Goal: Transaction & Acquisition: Book appointment/travel/reservation

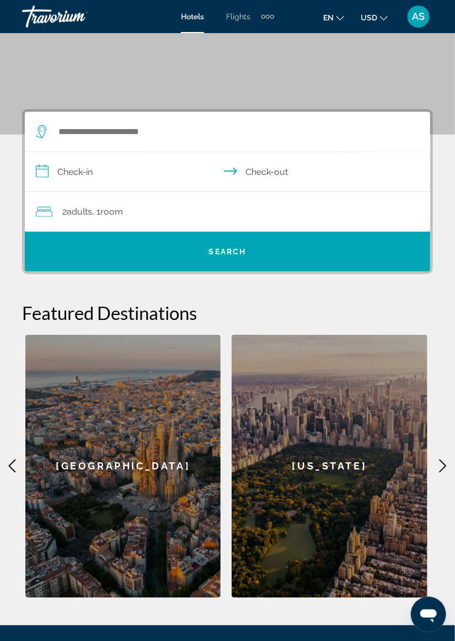
scroll to position [136, 0]
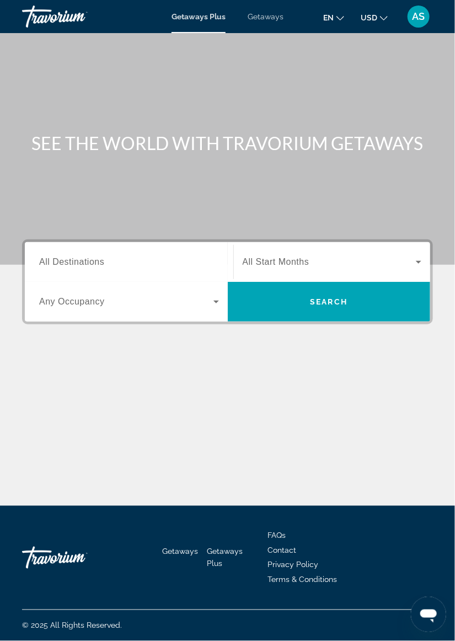
click at [259, 15] on span "Getaways" at bounding box center [266, 16] width 36 height 9
click at [414, 266] on icon "Search widget" at bounding box center [418, 261] width 13 height 13
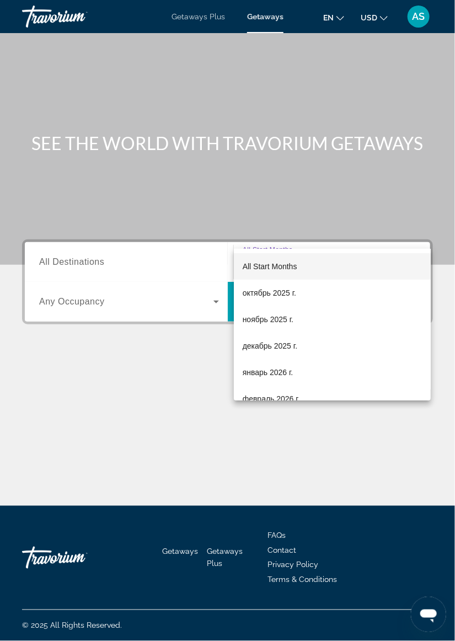
scroll to position [46, 0]
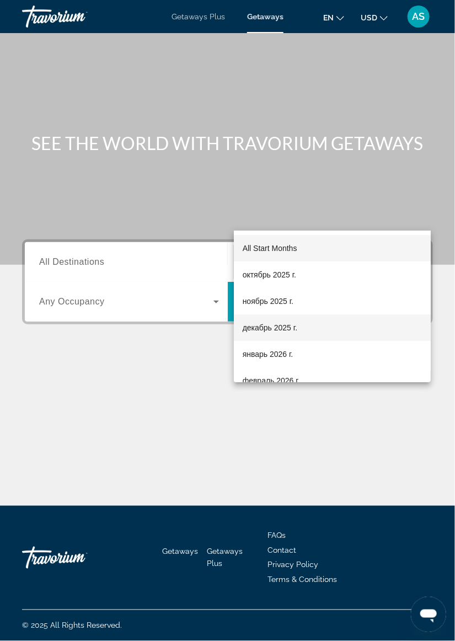
click at [281, 332] on span "декабрь 2025 г." at bounding box center [270, 327] width 55 height 13
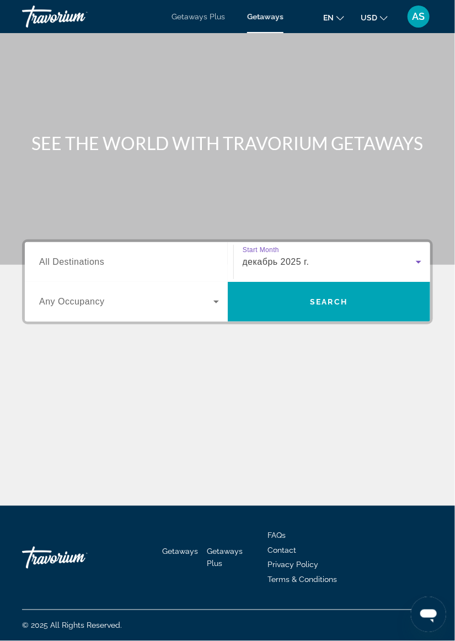
click at [215, 301] on icon "Search widget" at bounding box center [217, 302] width 6 height 3
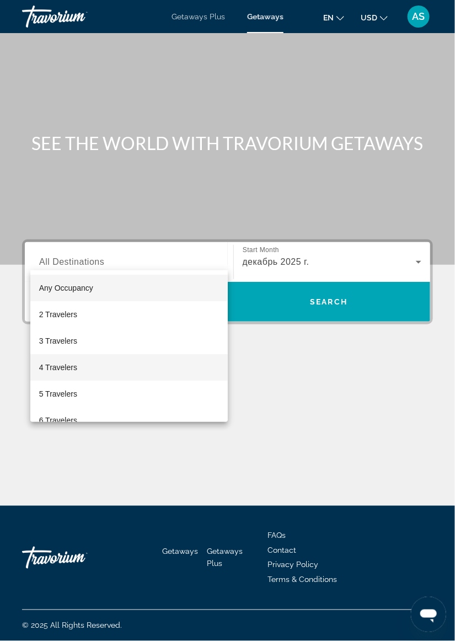
click at [88, 374] on mat-option "4 Travelers" at bounding box center [129, 367] width 198 height 26
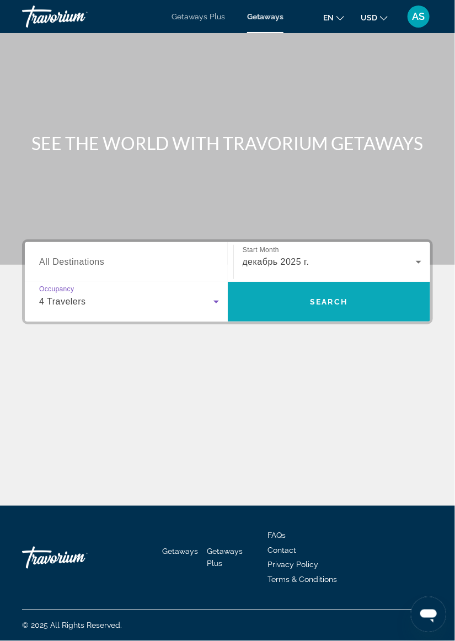
click at [377, 289] on span "Search widget" at bounding box center [329, 302] width 203 height 26
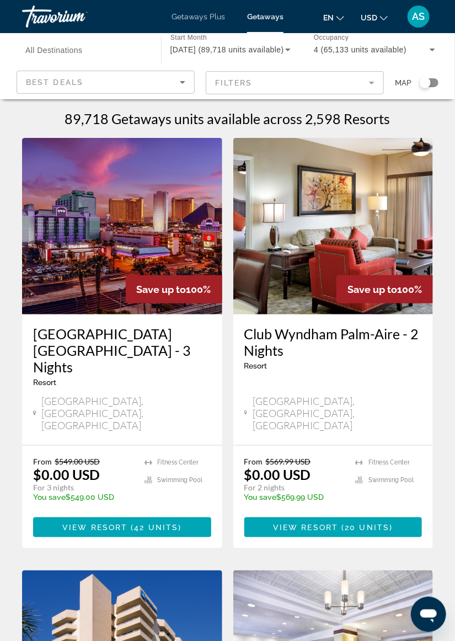
click at [431, 87] on div "Search widget" at bounding box center [429, 82] width 19 height 9
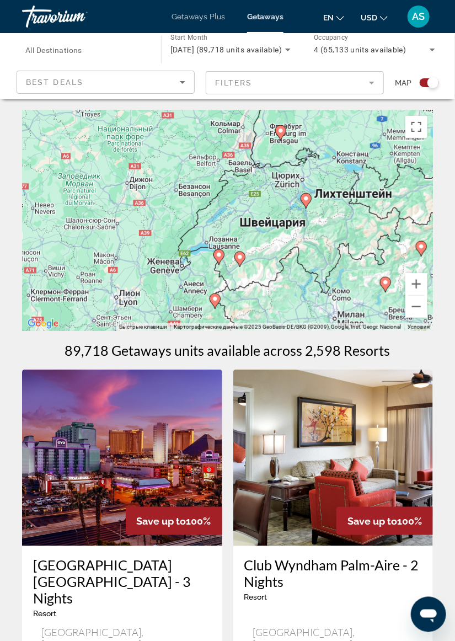
click at [305, 206] on div "Чтобы активировать перетаскивание с помощью клавиатуры, нажмите Alt + Ввод. Пос…" at bounding box center [227, 220] width 411 height 221
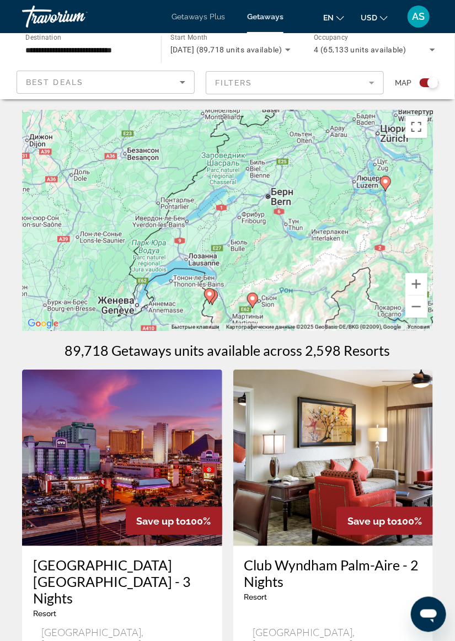
click at [385, 181] on image "Main content" at bounding box center [385, 181] width 7 height 7
type input "**********"
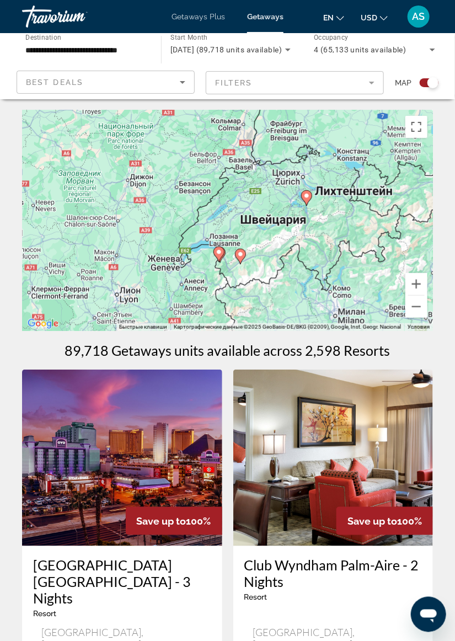
click at [307, 199] on icon "Main content" at bounding box center [306, 198] width 10 height 14
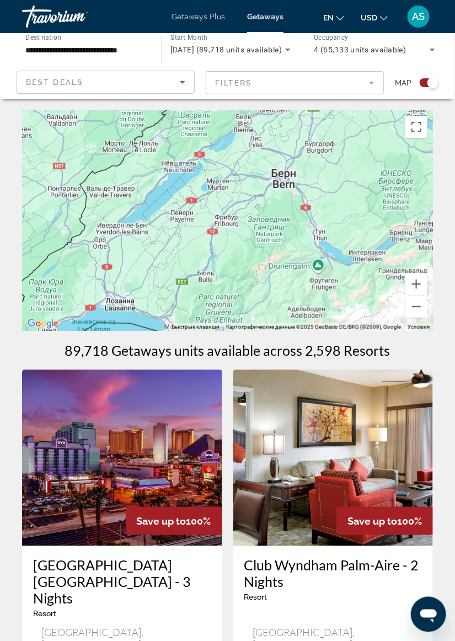
click at [104, 53] on input "**********" at bounding box center [85, 50] width 121 height 13
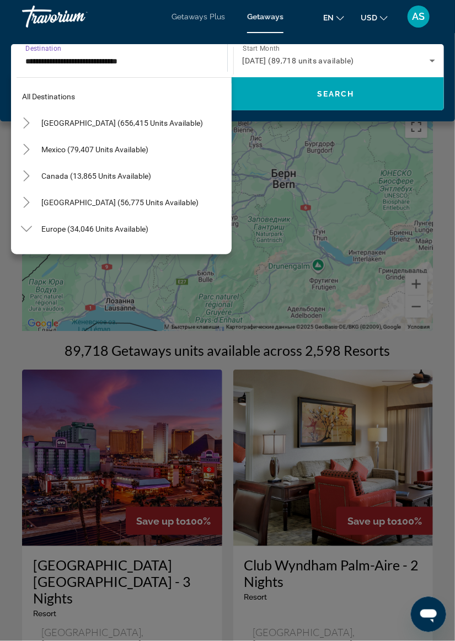
scroll to position [595, 0]
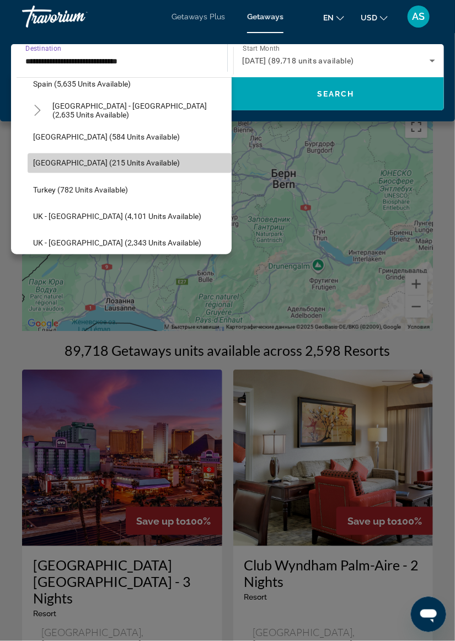
click at [127, 166] on span "[GEOGRAPHIC_DATA] (215 units available)" at bounding box center [106, 163] width 147 height 9
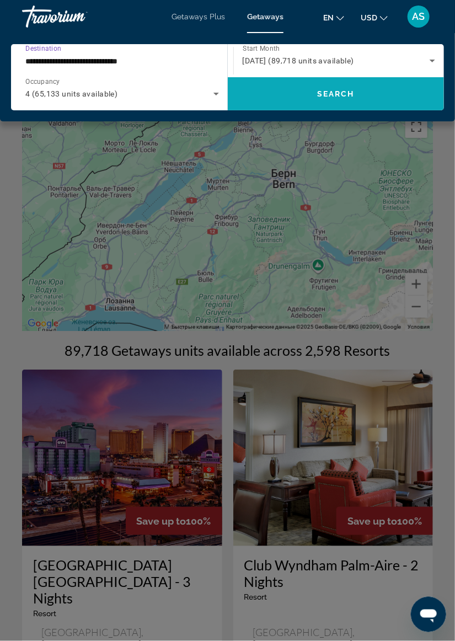
click at [381, 103] on span "Search widget" at bounding box center [336, 94] width 217 height 26
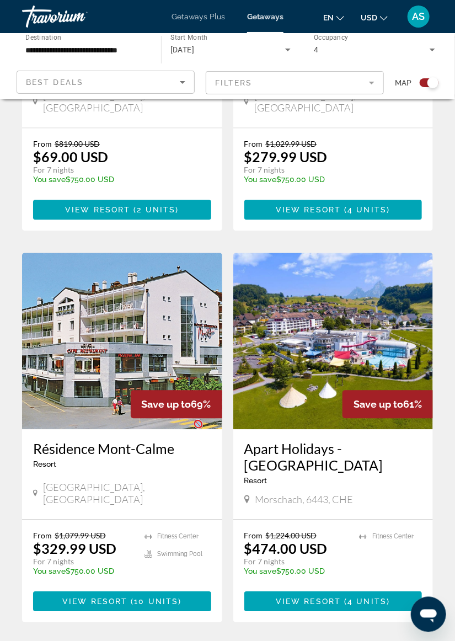
scroll to position [509, 0]
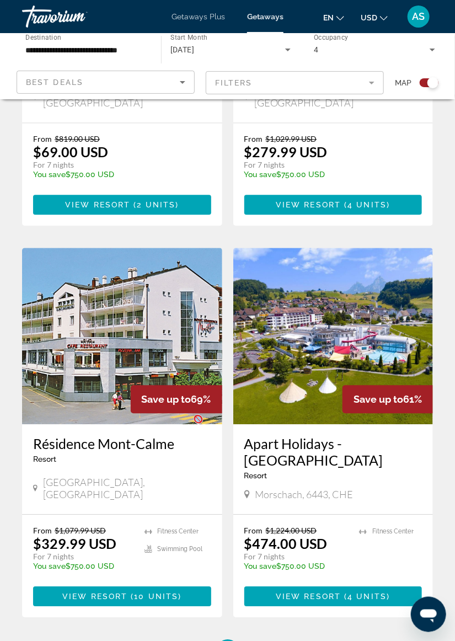
click at [384, 323] on img "Main content" at bounding box center [333, 336] width 200 height 177
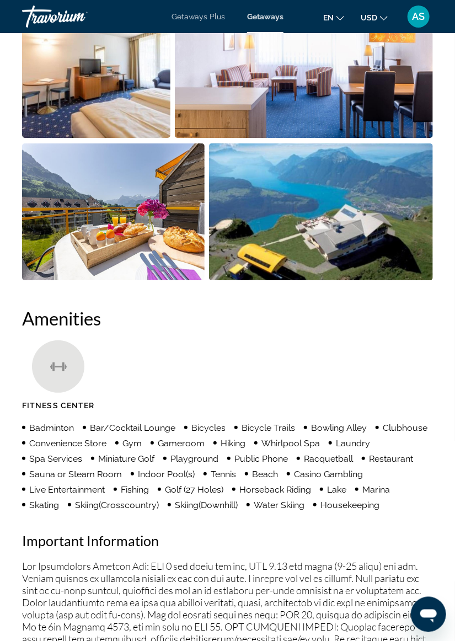
scroll to position [936, 0]
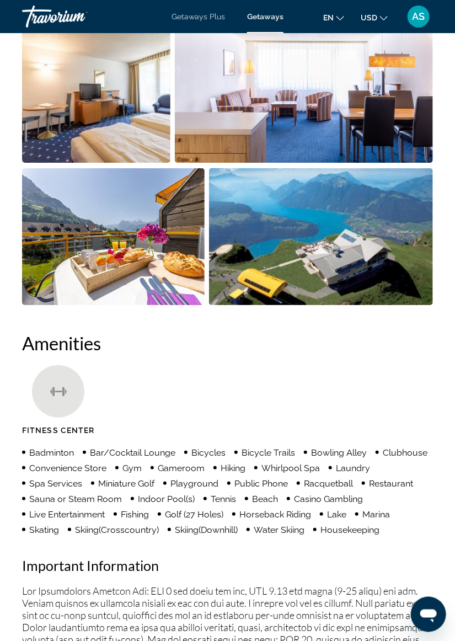
click at [191, 19] on span "Getaways Plus" at bounding box center [199, 16] width 54 height 9
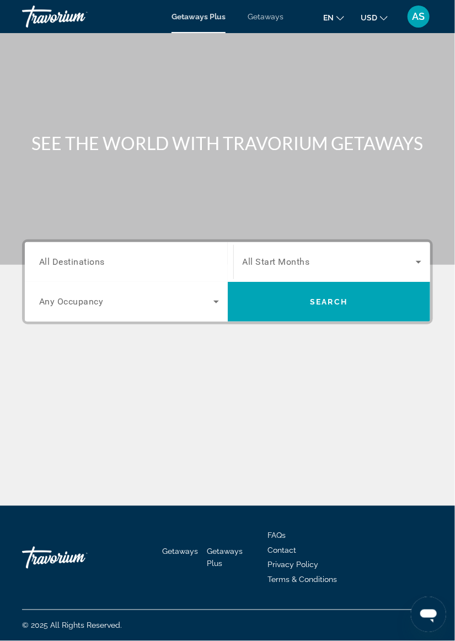
click at [411, 264] on span "Search widget" at bounding box center [330, 261] width 174 height 13
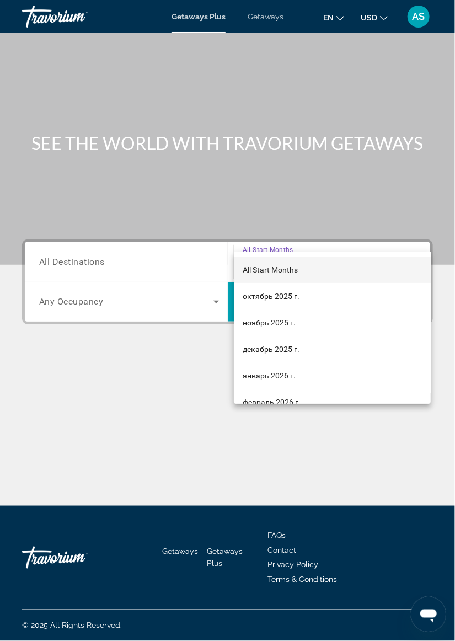
scroll to position [46, 0]
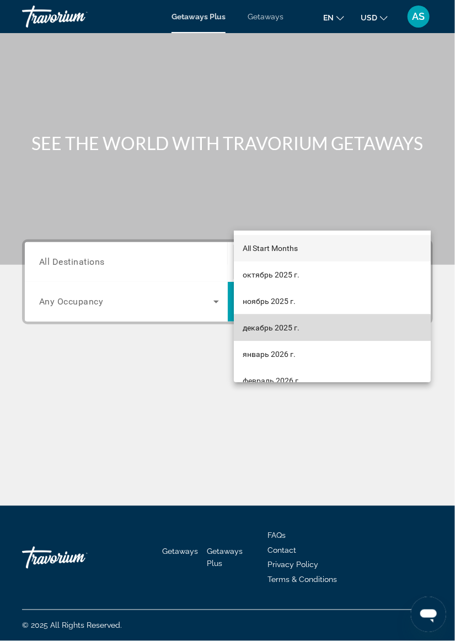
click at [305, 335] on mat-option "декабрь 2025 г." at bounding box center [332, 327] width 197 height 26
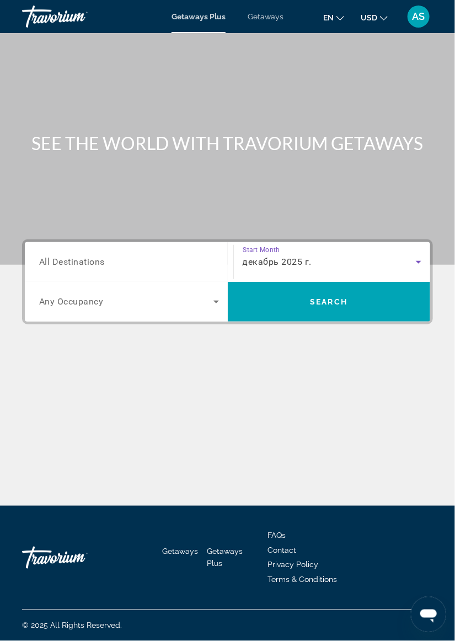
click at [116, 256] on input "Destination All Destinations" at bounding box center [129, 262] width 180 height 13
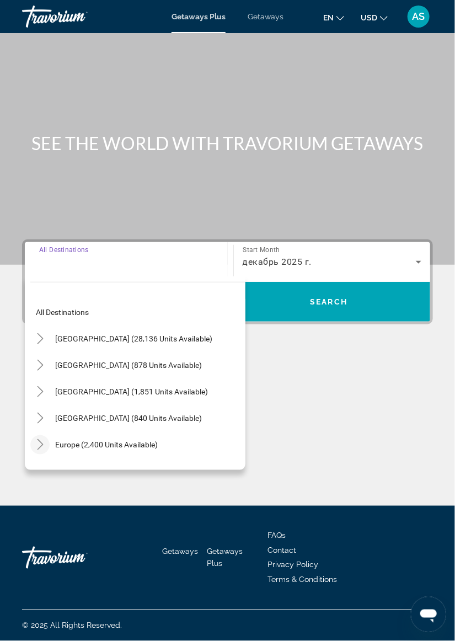
click at [40, 439] on icon "Toggle Europe (2,400 units available)" at bounding box center [40, 444] width 11 height 11
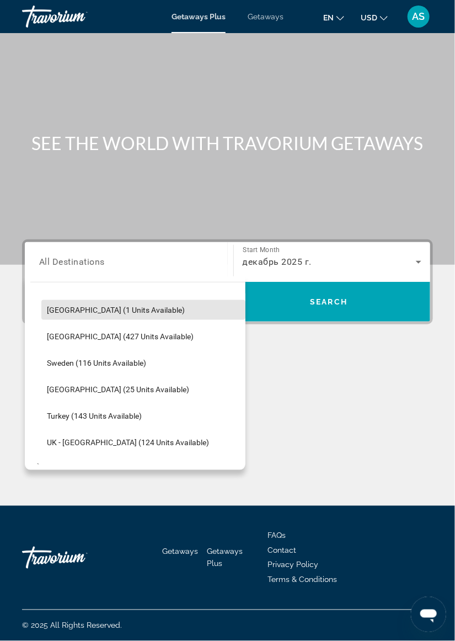
scroll to position [458, 0]
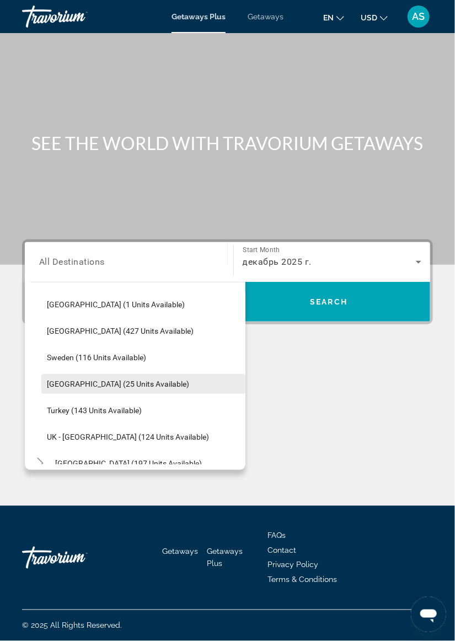
click at [139, 371] on span "Search widget" at bounding box center [143, 384] width 204 height 26
type input "**********"
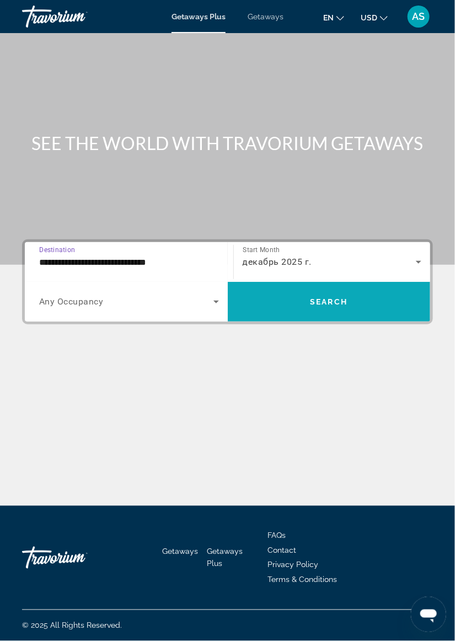
click at [395, 289] on span "Search widget" at bounding box center [329, 302] width 203 height 26
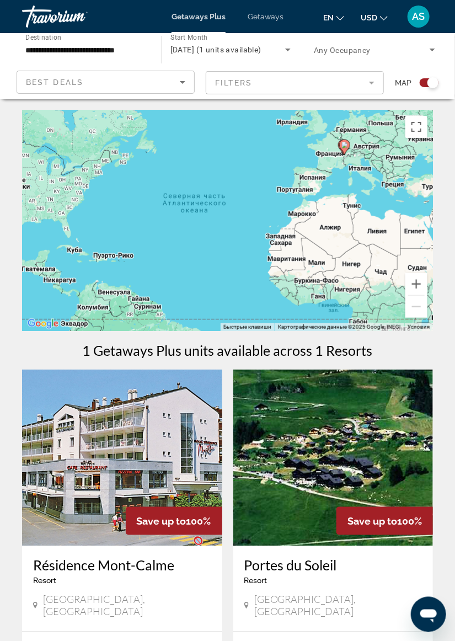
click at [272, 19] on span "Getaways" at bounding box center [266, 16] width 36 height 9
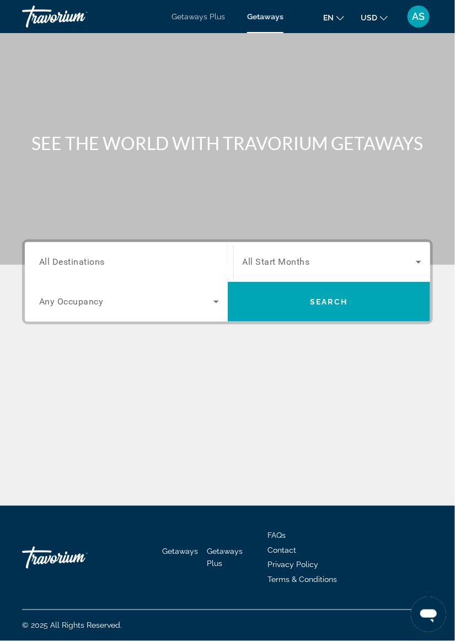
click at [152, 266] on input "Destination All Destinations" at bounding box center [129, 262] width 180 height 13
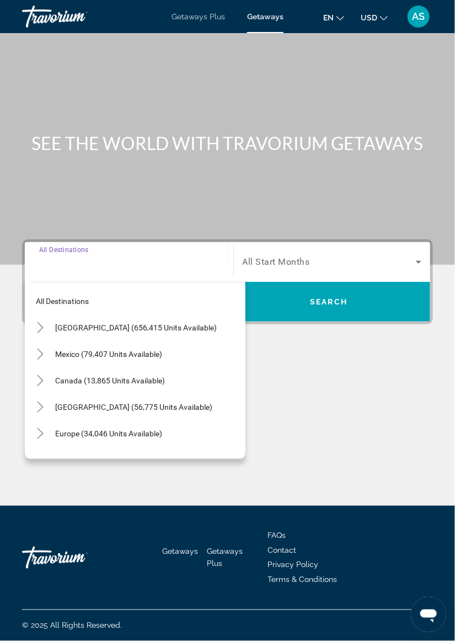
scroll to position [46, 0]
click at [42, 428] on icon "Toggle Europe (34,046 units available)" at bounding box center [40, 433] width 11 height 11
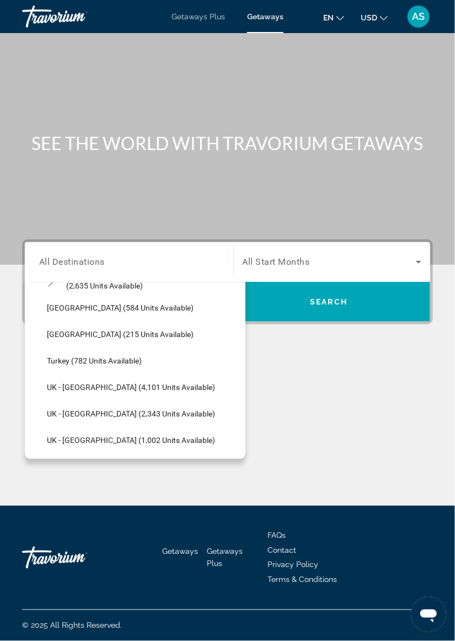
scroll to position [630, 0]
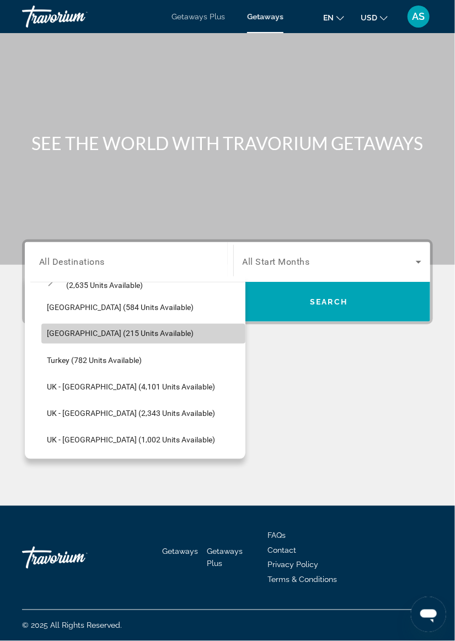
click at [136, 321] on span "Search widget" at bounding box center [143, 334] width 204 height 26
type input "**********"
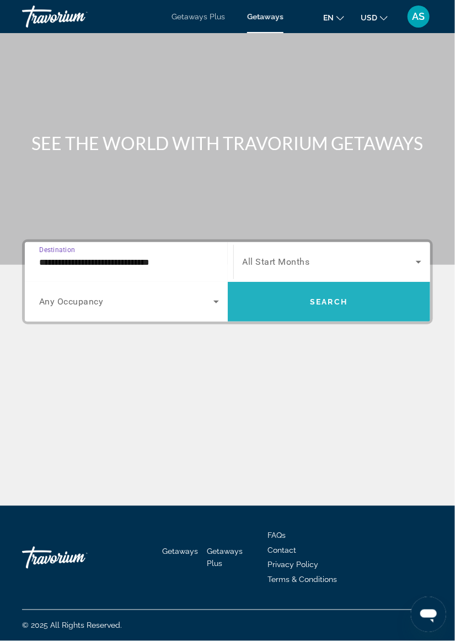
click at [380, 282] on span "Search widget" at bounding box center [329, 302] width 203 height 40
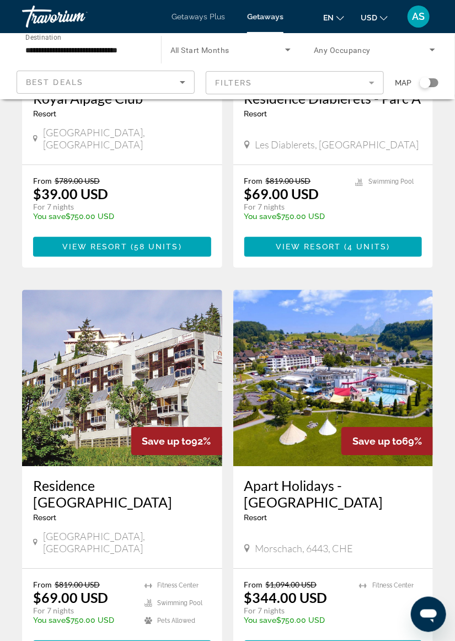
scroll to position [627, 0]
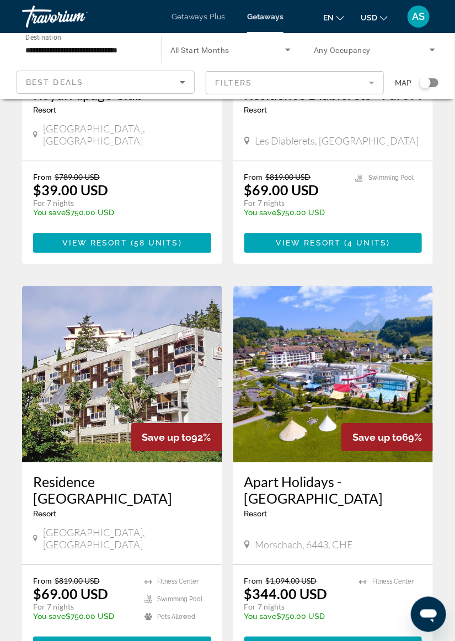
click at [388, 375] on img "Main content" at bounding box center [333, 374] width 200 height 177
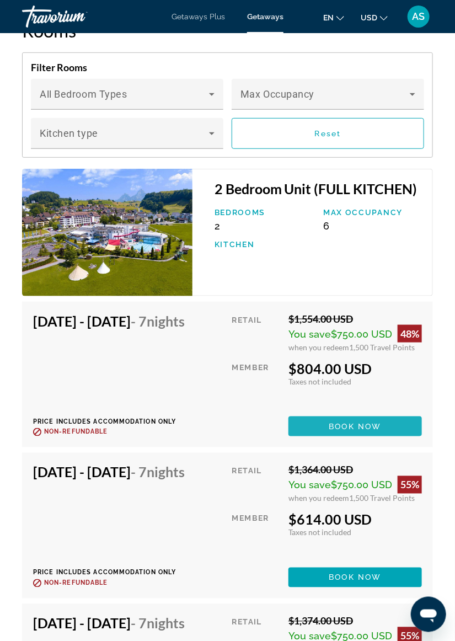
scroll to position [2333, 0]
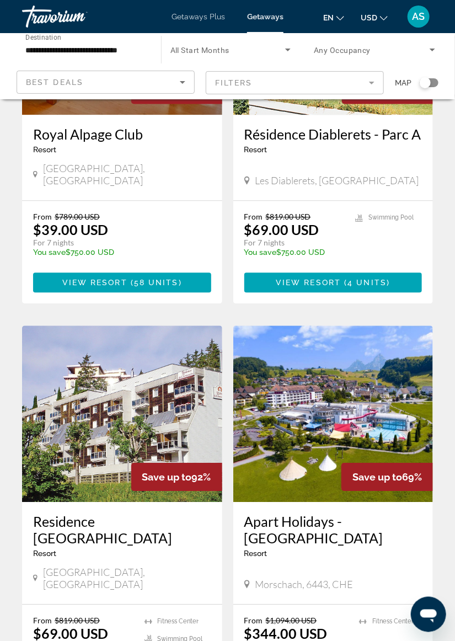
scroll to position [617, 0]
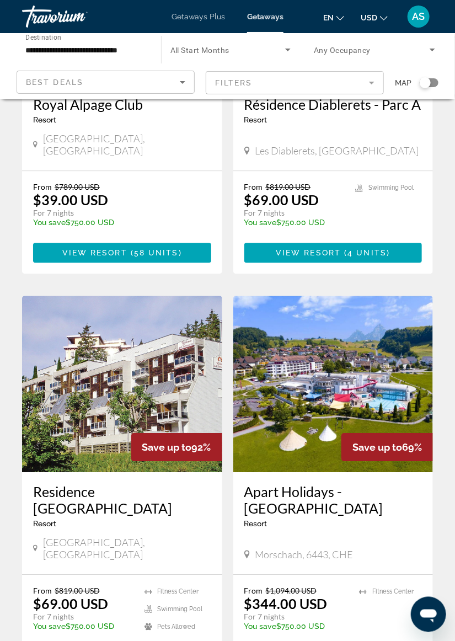
click at [171, 368] on img "Main content" at bounding box center [122, 384] width 200 height 177
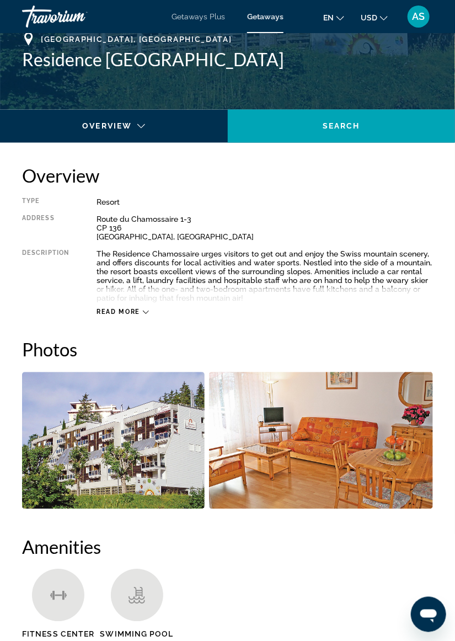
scroll to position [455, 0]
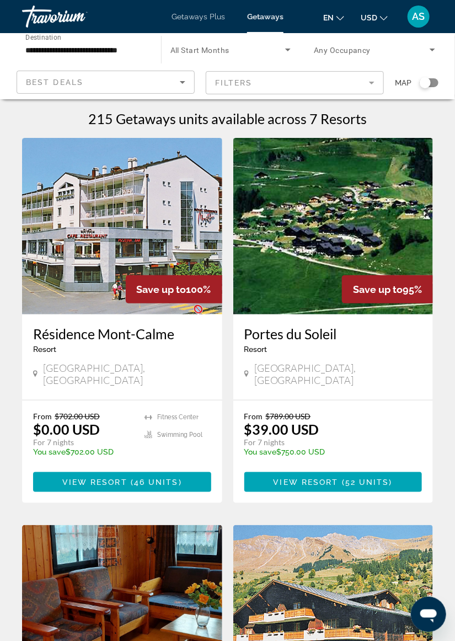
click at [93, 51] on input "**********" at bounding box center [85, 50] width 121 height 13
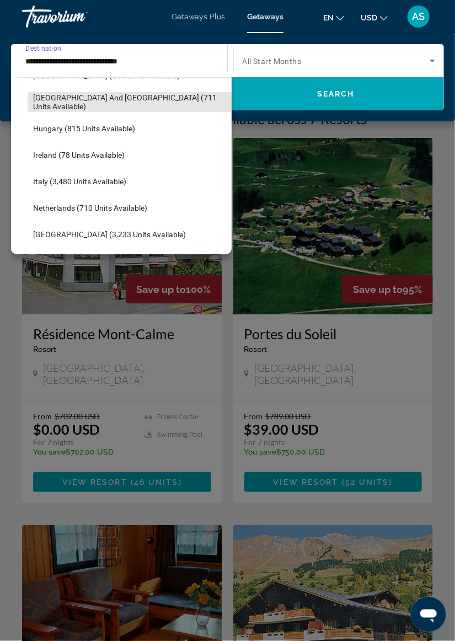
scroll to position [371, 0]
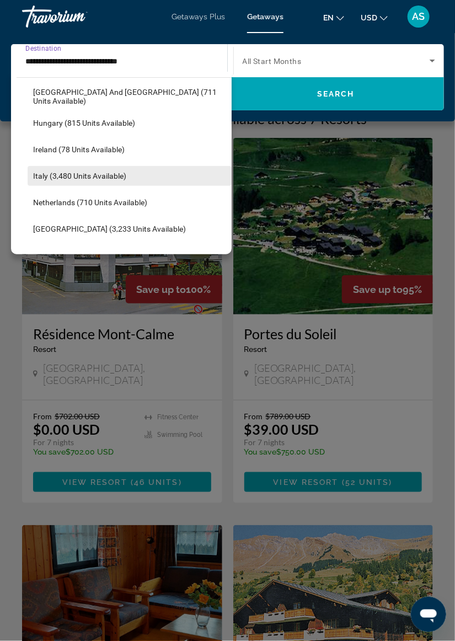
click at [119, 178] on span "Italy (3,480 units available)" at bounding box center [79, 176] width 93 height 9
type input "**********"
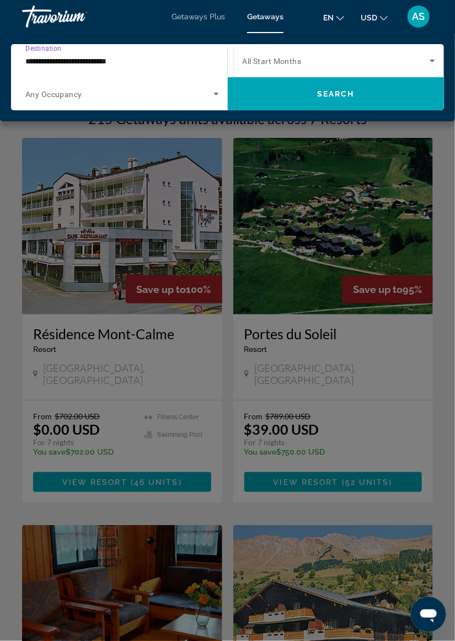
click at [216, 94] on icon "Search widget" at bounding box center [217, 94] width 6 height 3
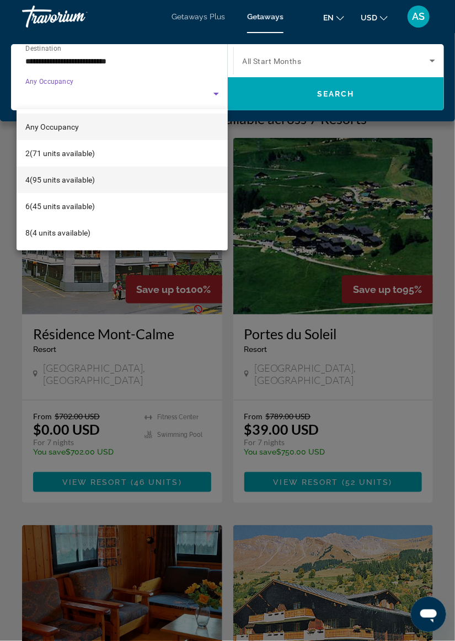
click at [120, 180] on mat-option "4 (95 units available)" at bounding box center [122, 180] width 211 height 26
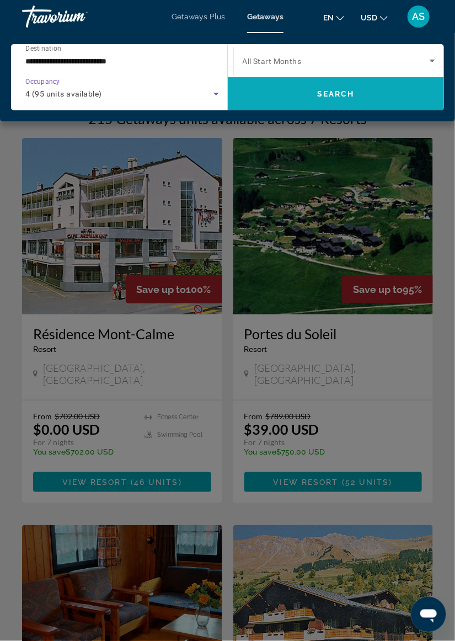
click at [376, 102] on span "Search widget" at bounding box center [336, 94] width 217 height 26
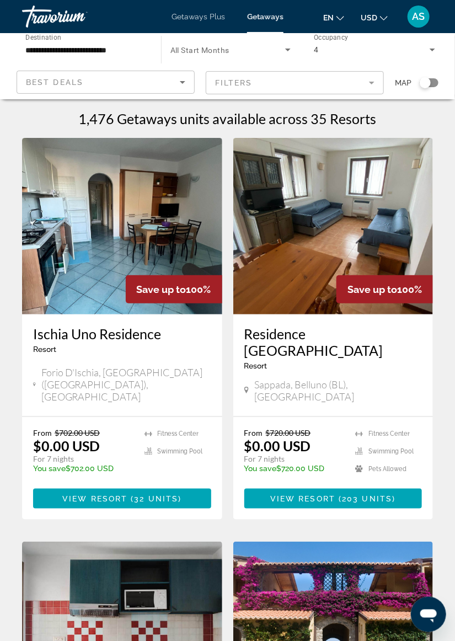
click at [427, 87] on div "Search widget" at bounding box center [425, 82] width 11 height 11
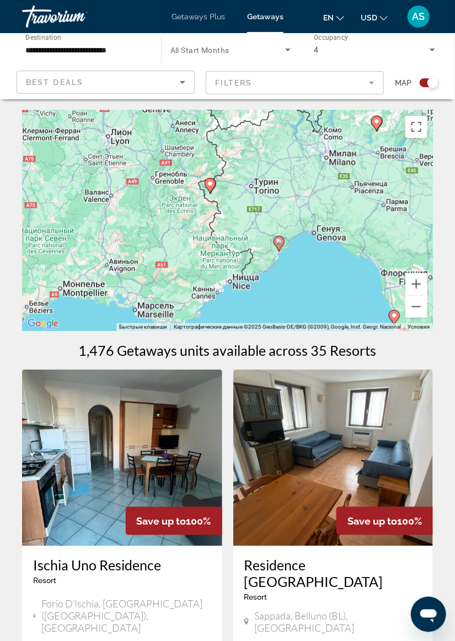
click at [279, 242] on image "Main content" at bounding box center [279, 241] width 7 height 7
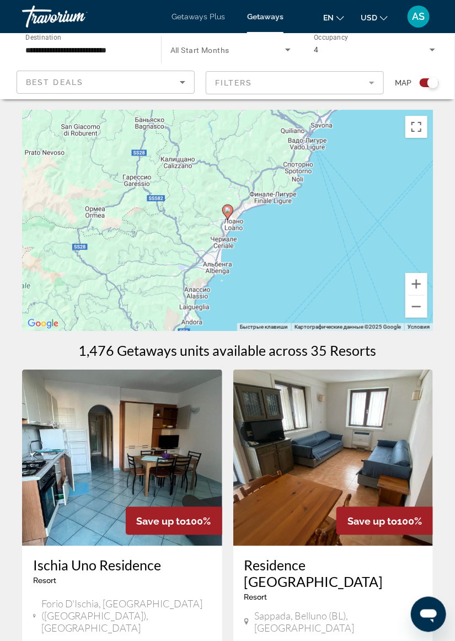
click at [231, 215] on gmp-advanced-marker "Main content" at bounding box center [227, 212] width 11 height 17
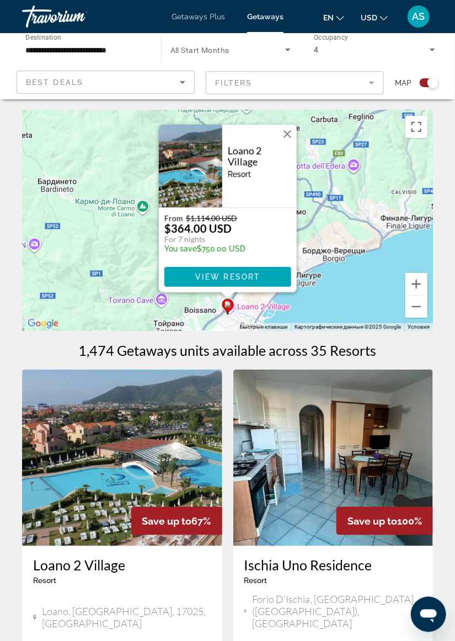
click at [184, 457] on img "Main content" at bounding box center [122, 458] width 200 height 177
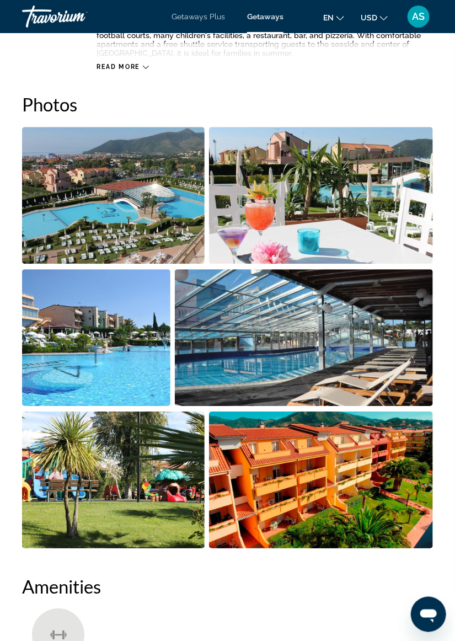
scroll to position [664, 0]
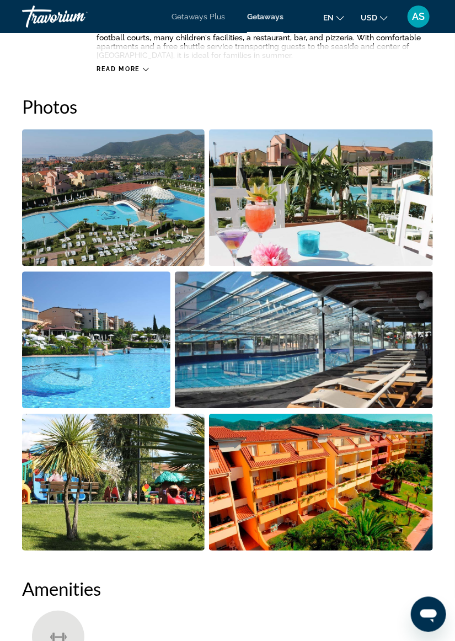
click at [158, 479] on img "Open full-screen image slider" at bounding box center [113, 482] width 183 height 137
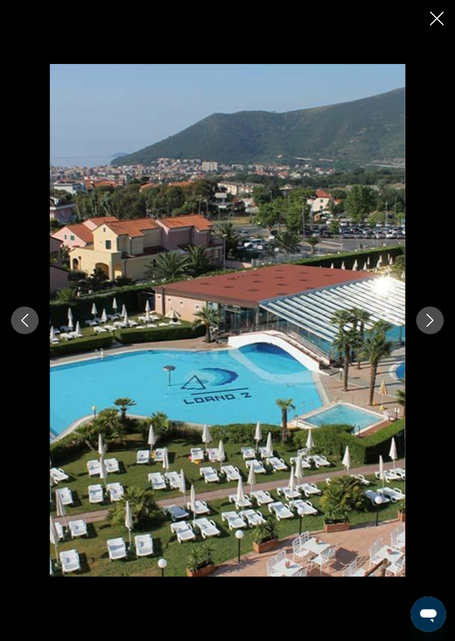
click at [426, 328] on button "Next image" at bounding box center [431, 321] width 28 height 28
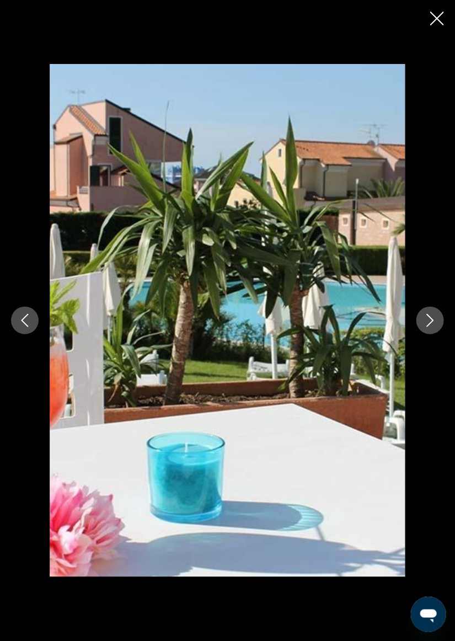
click at [428, 327] on button "Next image" at bounding box center [431, 321] width 28 height 28
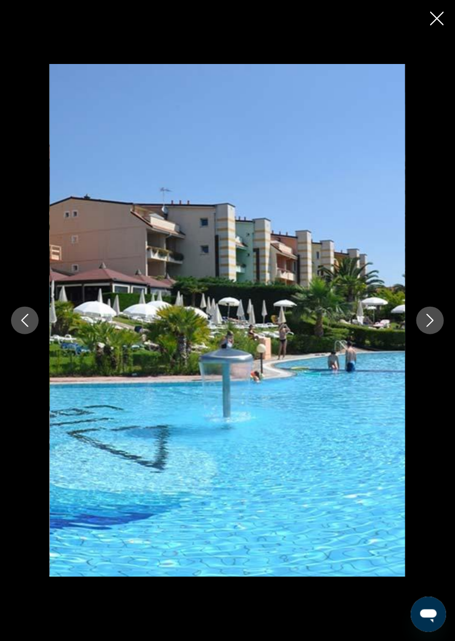
click at [428, 330] on button "Next image" at bounding box center [431, 321] width 28 height 28
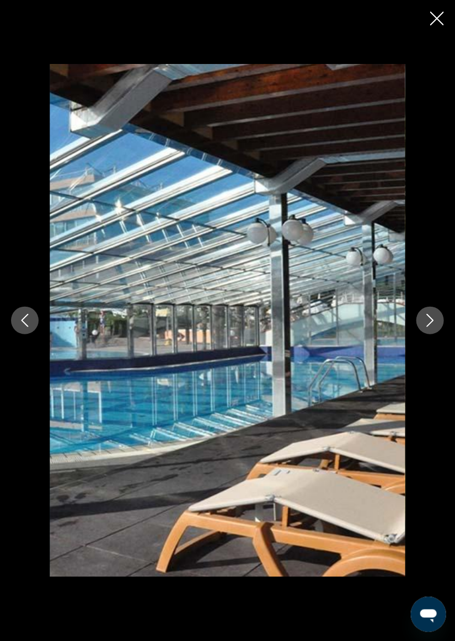
click at [431, 329] on button "Next image" at bounding box center [431, 321] width 28 height 28
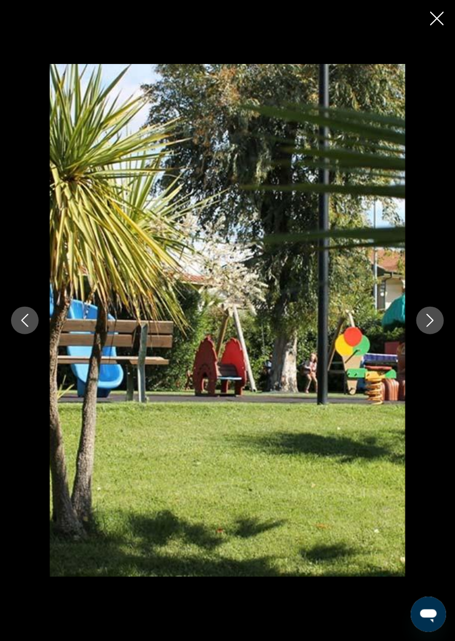
click at [428, 330] on button "Next image" at bounding box center [431, 321] width 28 height 28
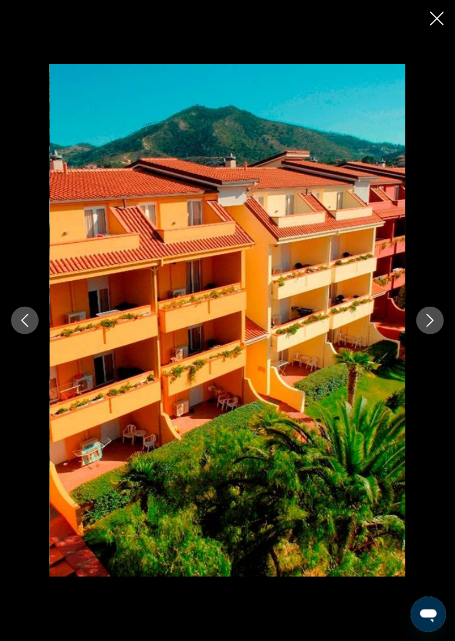
click at [429, 327] on icon "Next image" at bounding box center [430, 320] width 13 height 13
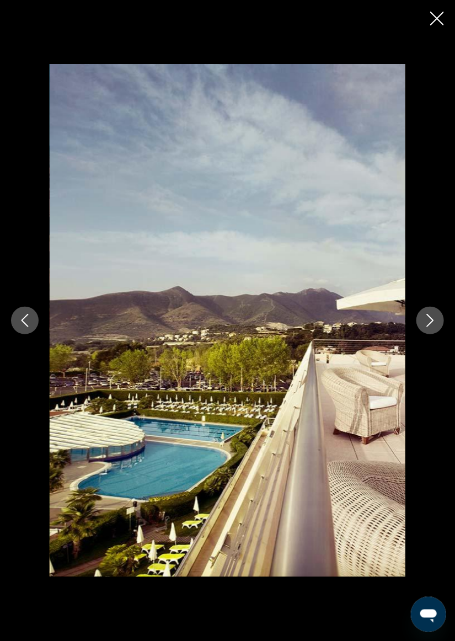
click at [439, 18] on icon "Close slideshow" at bounding box center [437, 19] width 14 height 14
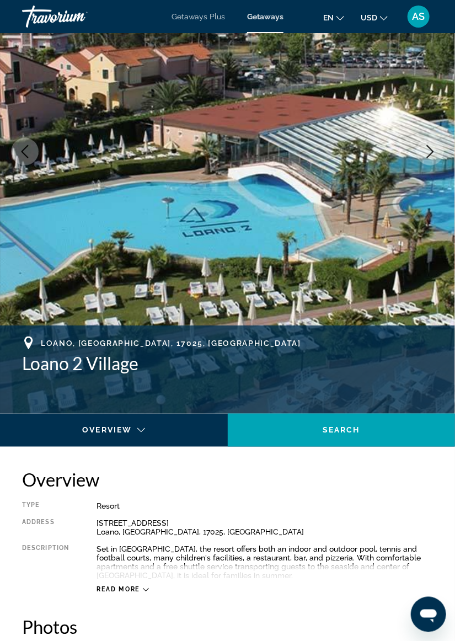
scroll to position [0, 0]
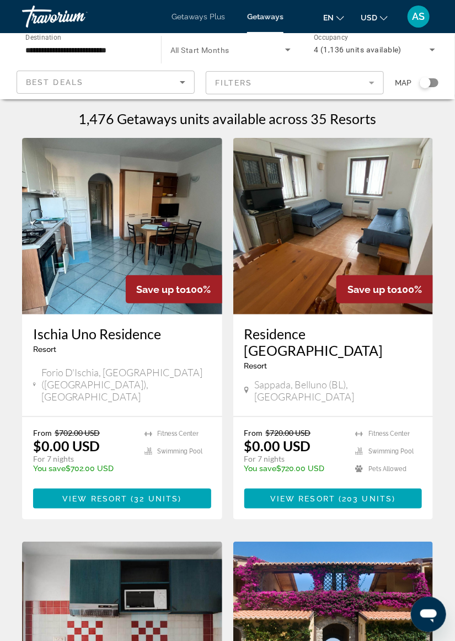
click at [426, 81] on div "Search widget" at bounding box center [425, 82] width 11 height 11
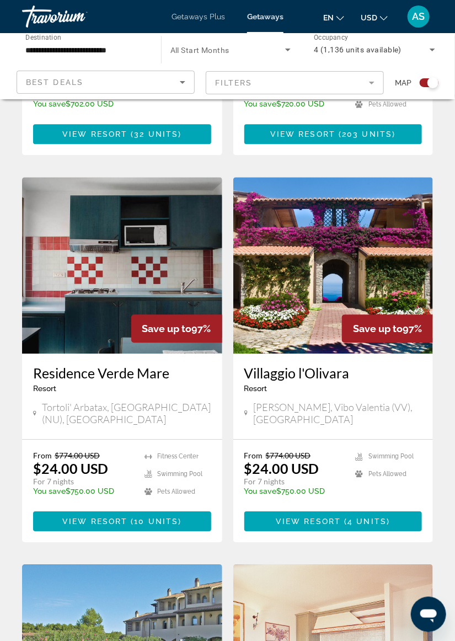
scroll to position [597, 0]
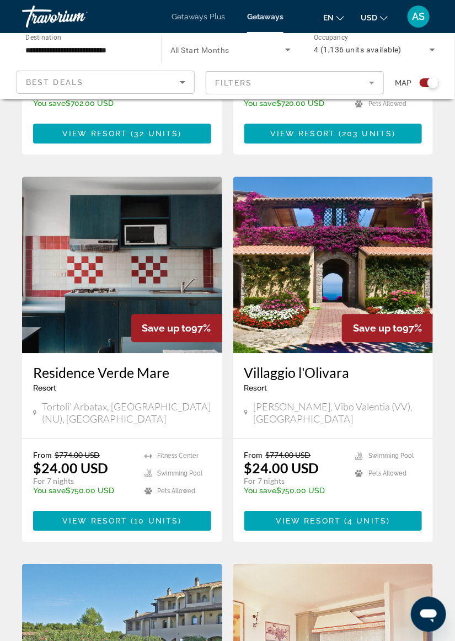
click at [402, 262] on img "Main content" at bounding box center [333, 265] width 200 height 177
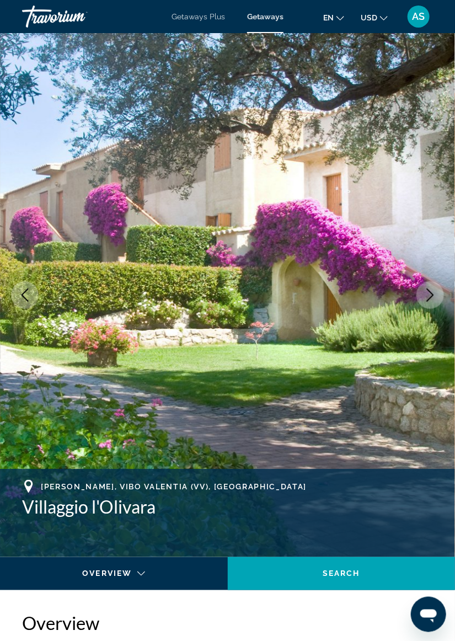
click at [430, 305] on button "Next image" at bounding box center [431, 295] width 28 height 28
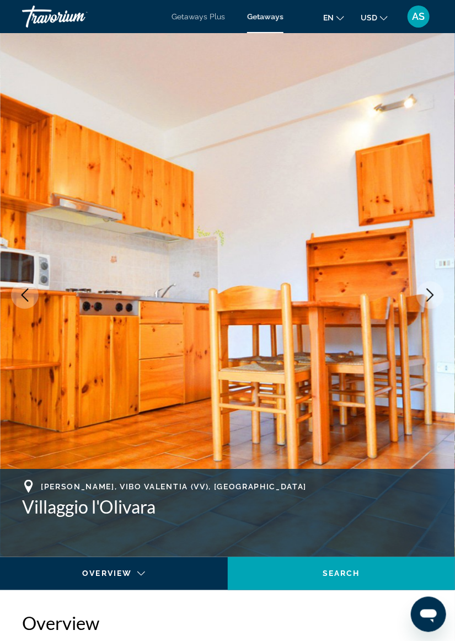
click at [424, 312] on img "Main content" at bounding box center [227, 295] width 455 height 524
click at [423, 312] on img "Main content" at bounding box center [227, 295] width 455 height 524
click at [424, 297] on icon "Next image" at bounding box center [430, 295] width 13 height 13
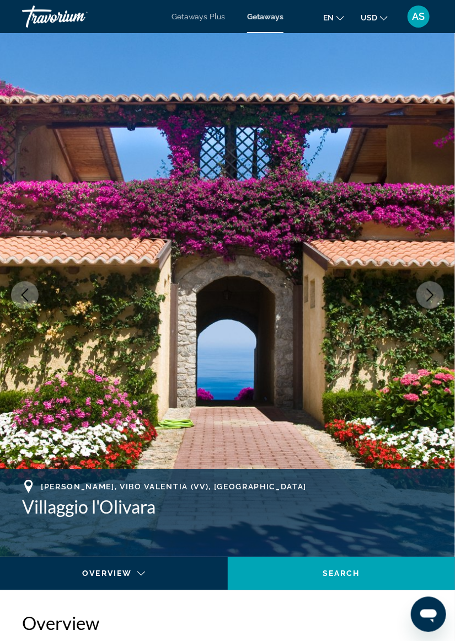
click at [420, 308] on img "Main content" at bounding box center [227, 295] width 455 height 524
click at [427, 303] on button "Next image" at bounding box center [431, 295] width 28 height 28
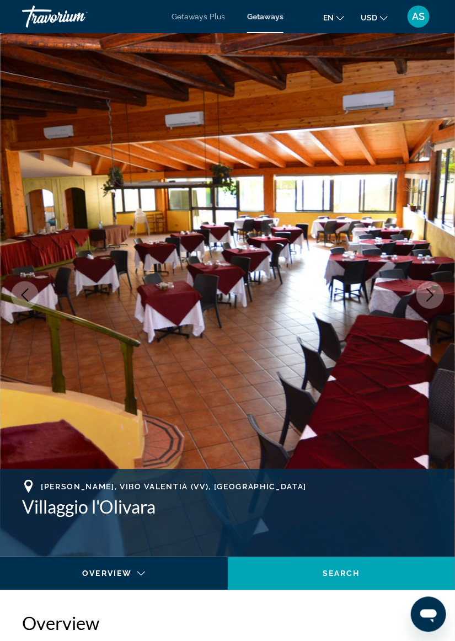
click at [421, 307] on img "Main content" at bounding box center [227, 295] width 455 height 524
click at [425, 305] on button "Next image" at bounding box center [431, 295] width 28 height 28
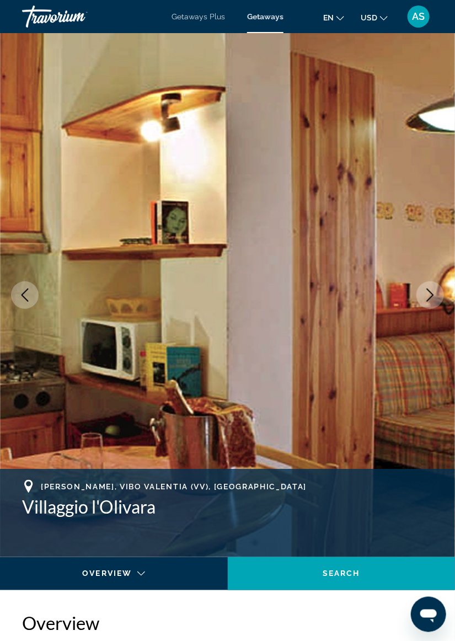
click at [424, 305] on button "Next image" at bounding box center [431, 295] width 28 height 28
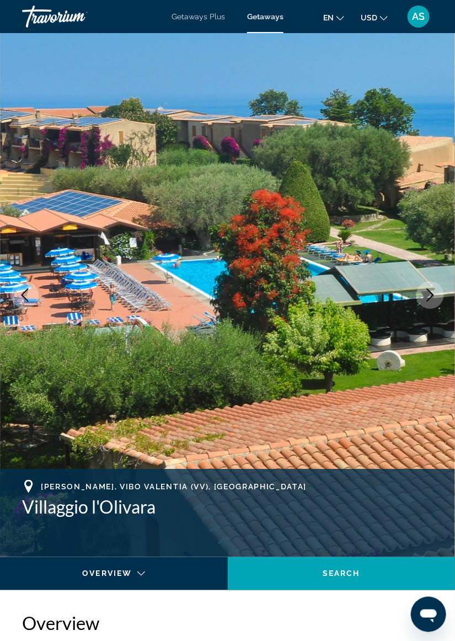
click at [425, 300] on icon "Next image" at bounding box center [430, 295] width 13 height 13
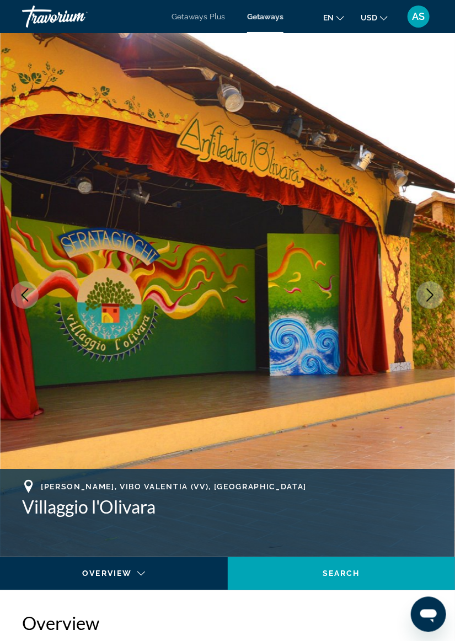
click at [421, 306] on img "Main content" at bounding box center [227, 295] width 455 height 524
click at [424, 305] on button "Next image" at bounding box center [431, 295] width 28 height 28
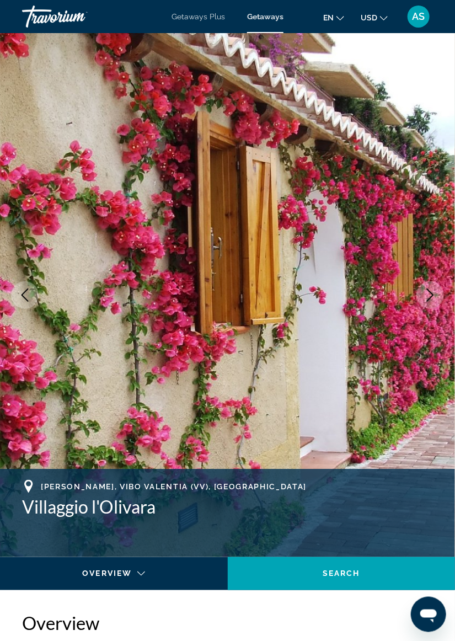
click at [421, 307] on img "Main content" at bounding box center [227, 295] width 455 height 524
click at [423, 307] on img "Main content" at bounding box center [227, 295] width 455 height 524
click at [428, 304] on button "Next image" at bounding box center [431, 295] width 28 height 28
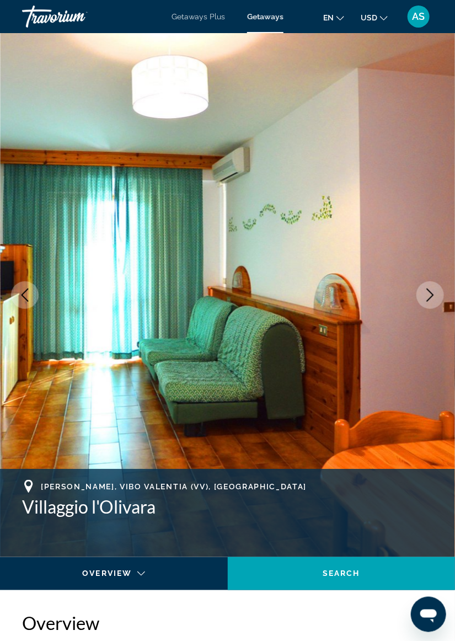
click at [424, 307] on button "Next image" at bounding box center [431, 295] width 28 height 28
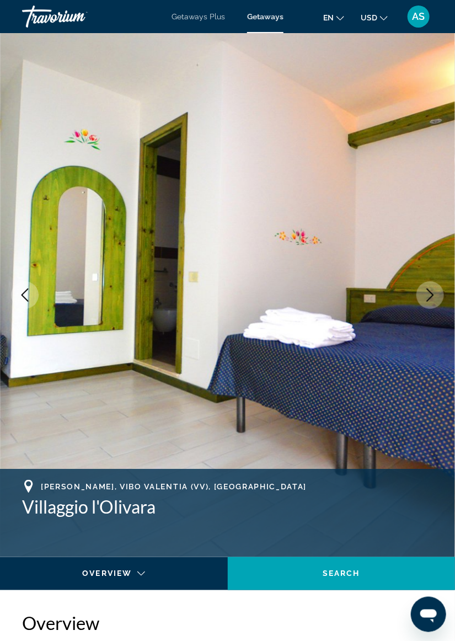
click at [424, 307] on button "Next image" at bounding box center [431, 295] width 28 height 28
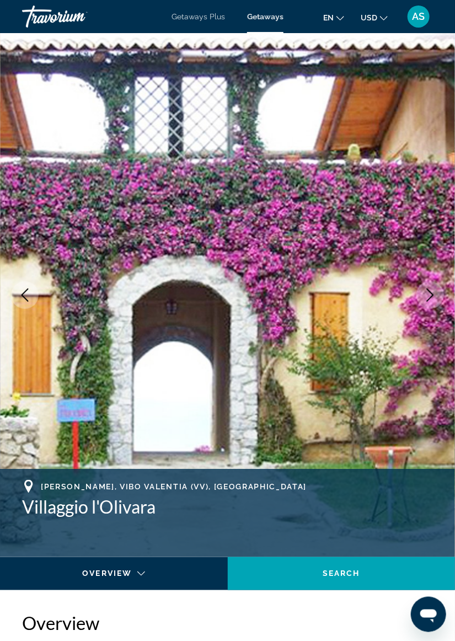
click at [428, 306] on button "Next image" at bounding box center [431, 295] width 28 height 28
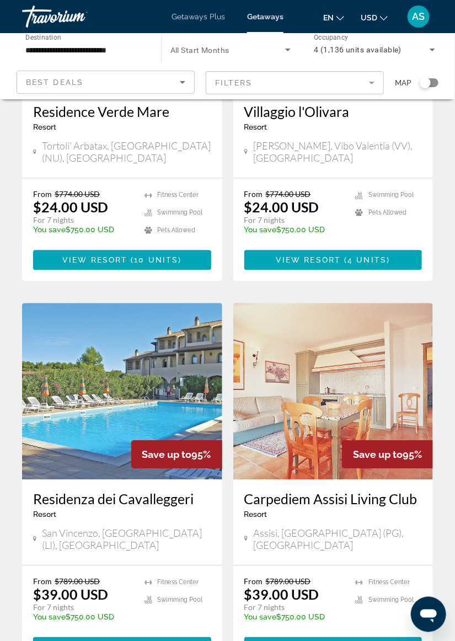
scroll to position [627, 0]
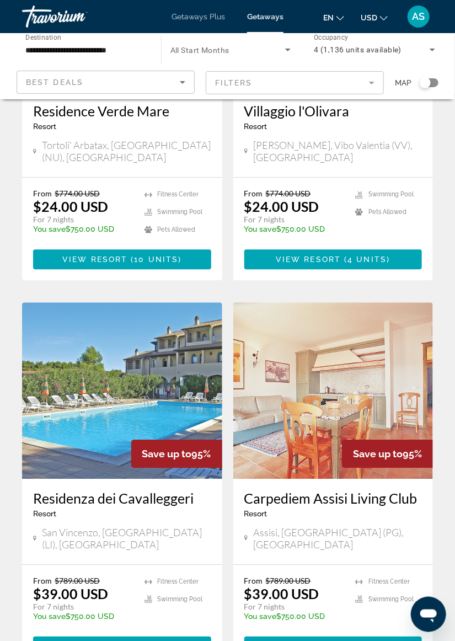
click at [172, 348] on img "Main content" at bounding box center [122, 390] width 200 height 177
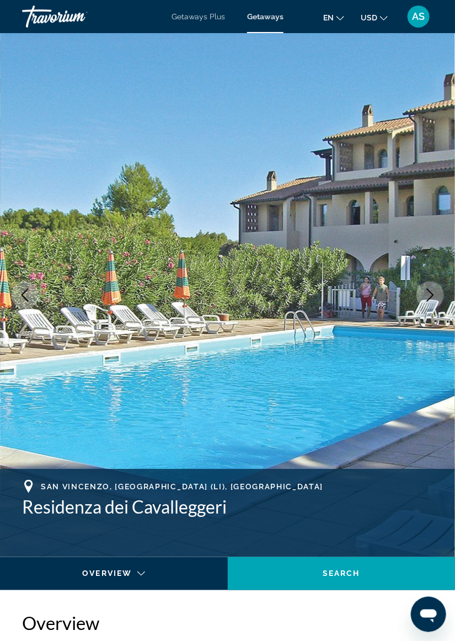
click at [435, 300] on icon "Next image" at bounding box center [430, 295] width 13 height 13
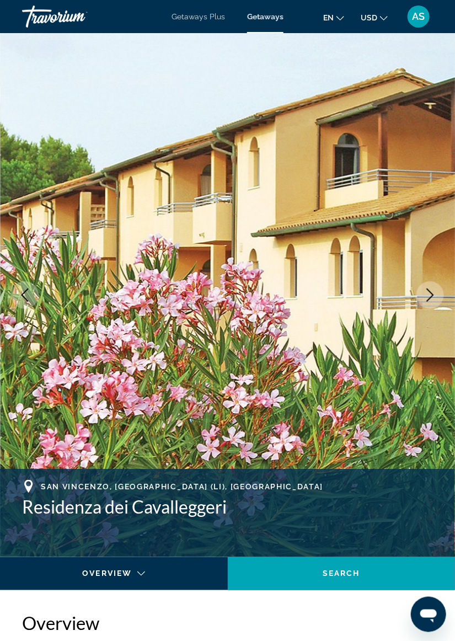
click at [430, 305] on button "Next image" at bounding box center [431, 295] width 28 height 28
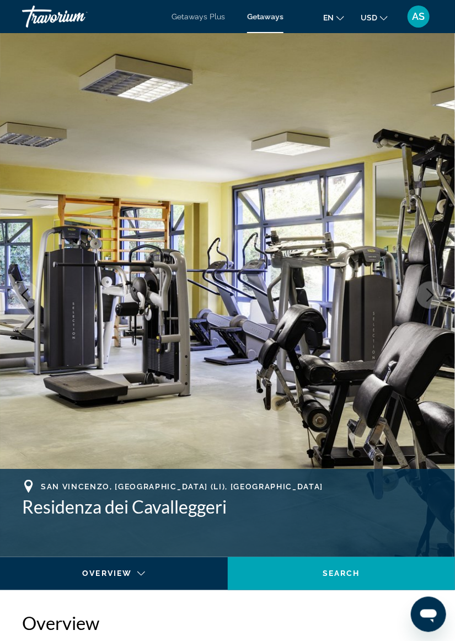
click at [428, 302] on button "Next image" at bounding box center [431, 295] width 28 height 28
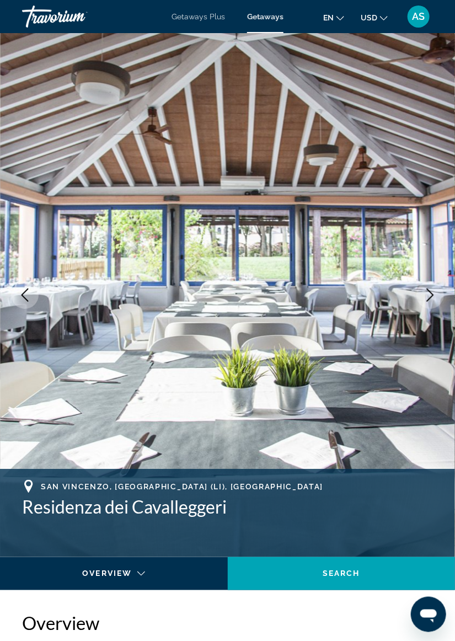
click at [430, 294] on icon "Next image" at bounding box center [430, 295] width 13 height 13
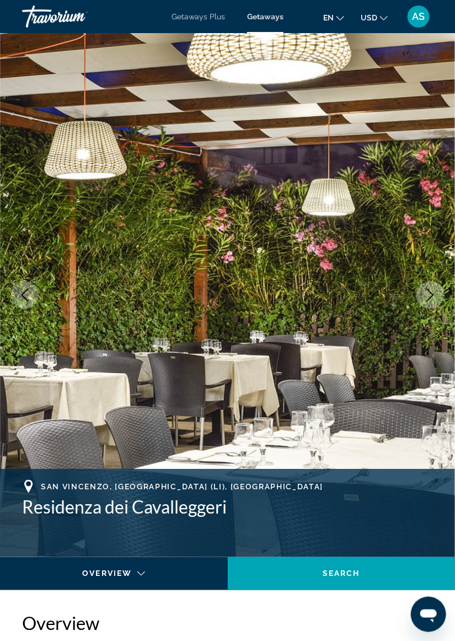
click at [429, 298] on icon "Next image" at bounding box center [430, 295] width 13 height 13
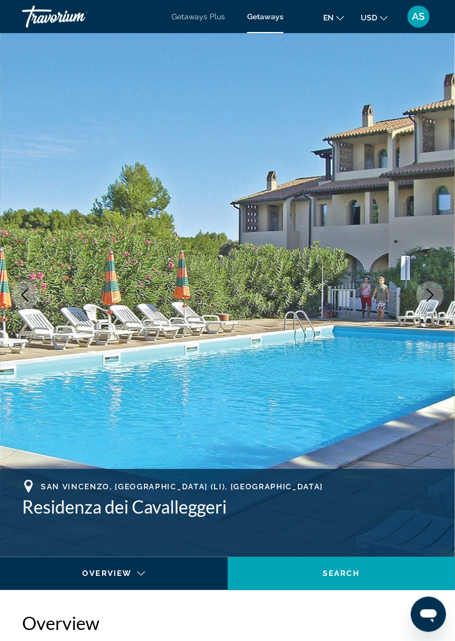
click at [428, 298] on icon "Next image" at bounding box center [430, 295] width 13 height 13
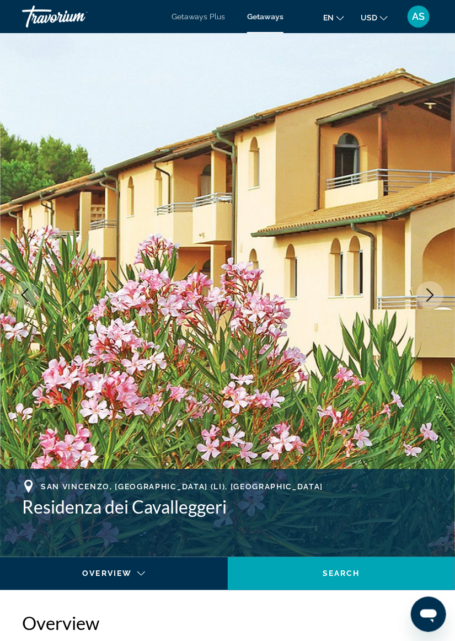
click at [424, 305] on button "Next image" at bounding box center [431, 295] width 28 height 28
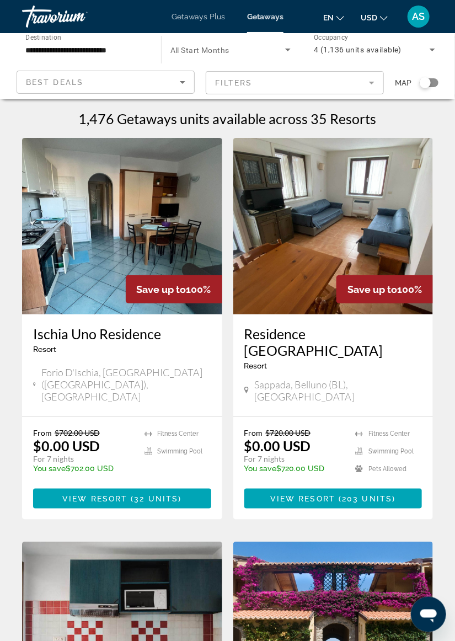
click at [99, 51] on input "**********" at bounding box center [85, 50] width 121 height 13
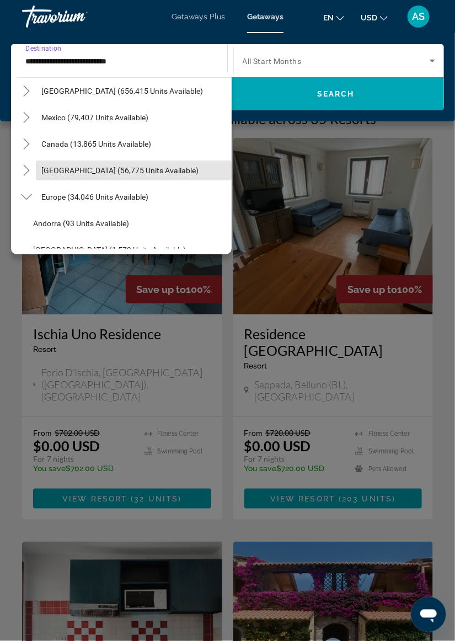
scroll to position [34, 0]
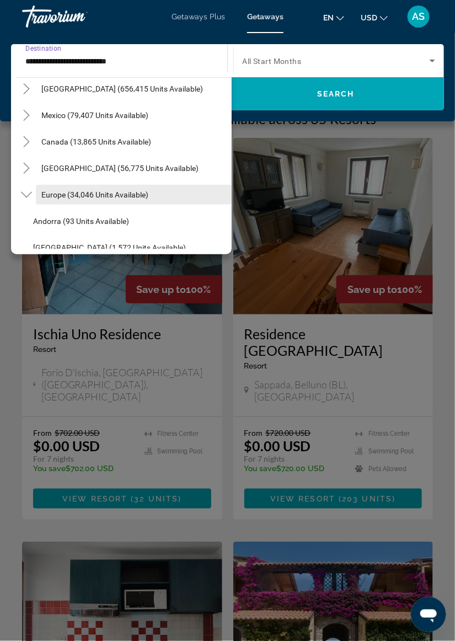
click at [132, 194] on span "Europe (34,046 units available)" at bounding box center [94, 194] width 107 height 9
type input "**********"
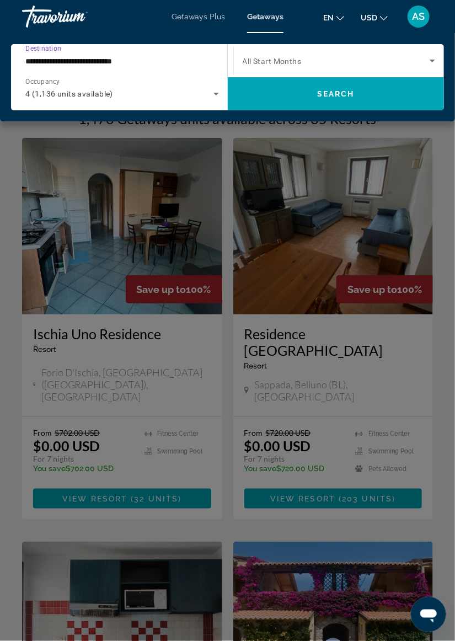
click at [429, 66] on icon "Search widget" at bounding box center [432, 60] width 13 height 13
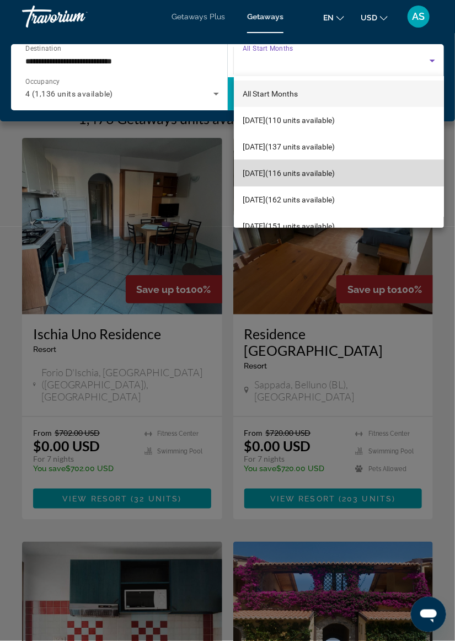
click at [334, 175] on span "[DATE] (116 units available)" at bounding box center [289, 173] width 92 height 13
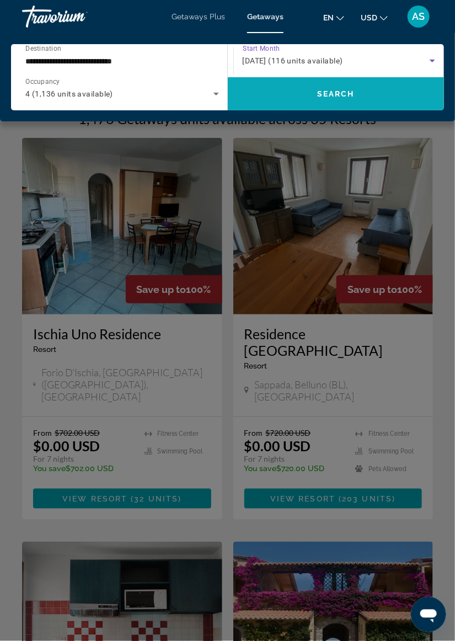
click at [372, 104] on span "Search widget" at bounding box center [336, 94] width 217 height 26
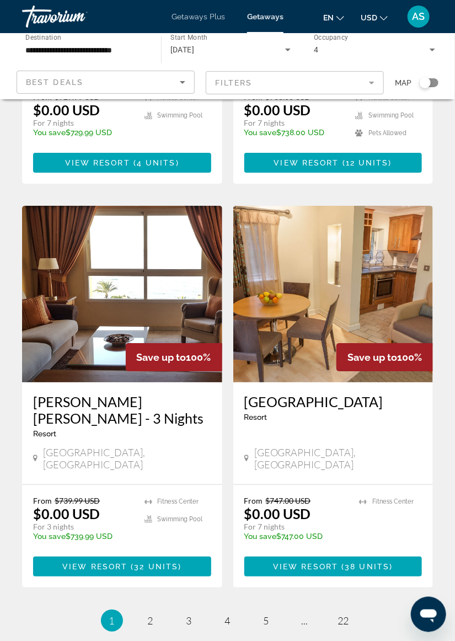
scroll to position [1953, 0]
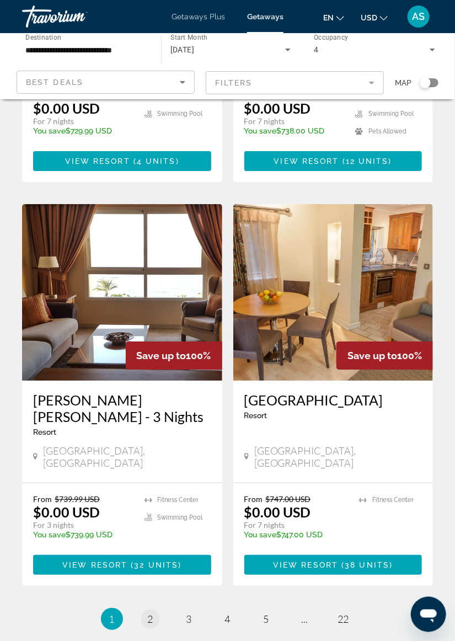
click at [157, 610] on link "page 2" at bounding box center [150, 619] width 19 height 19
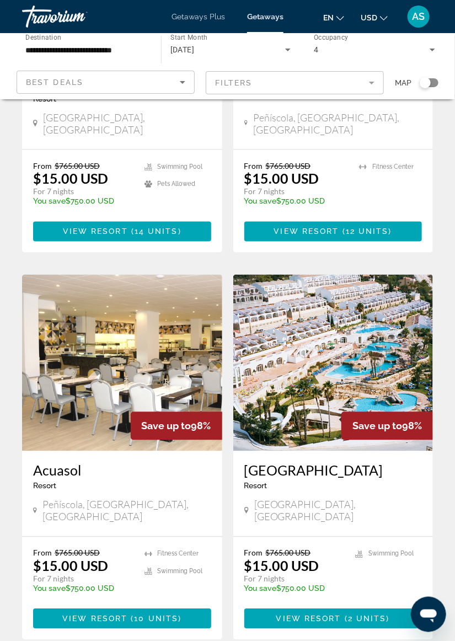
scroll to position [1483, 0]
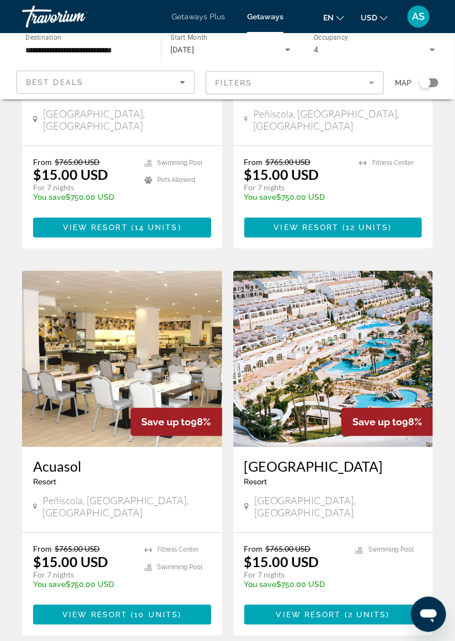
click at [375, 327] on img "Main content" at bounding box center [333, 359] width 200 height 177
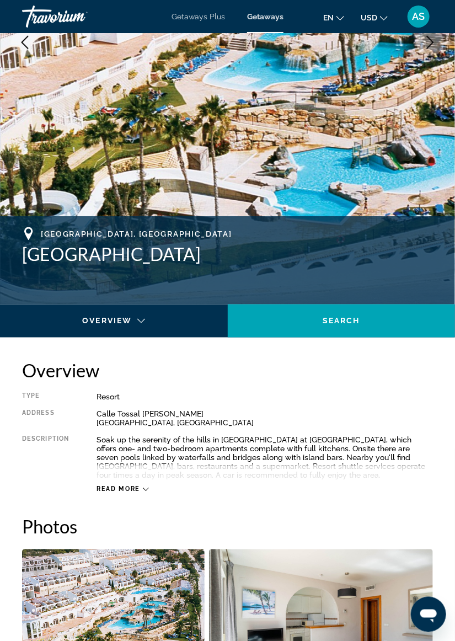
scroll to position [251, 0]
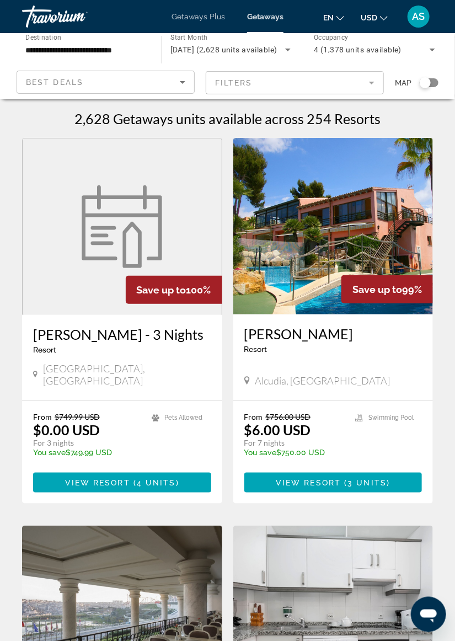
click at [119, 55] on input "**********" at bounding box center [85, 50] width 121 height 13
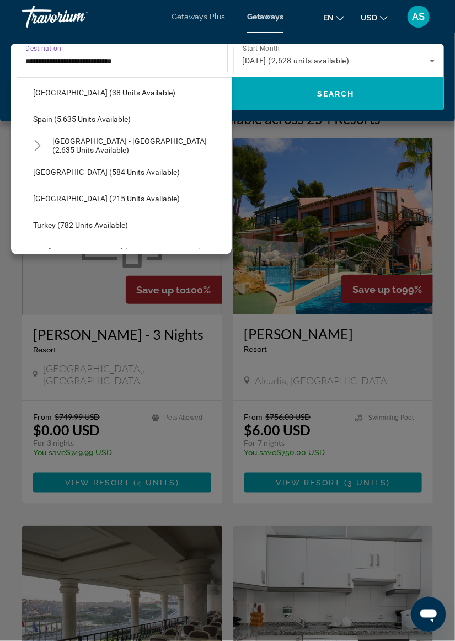
scroll to position [560, 0]
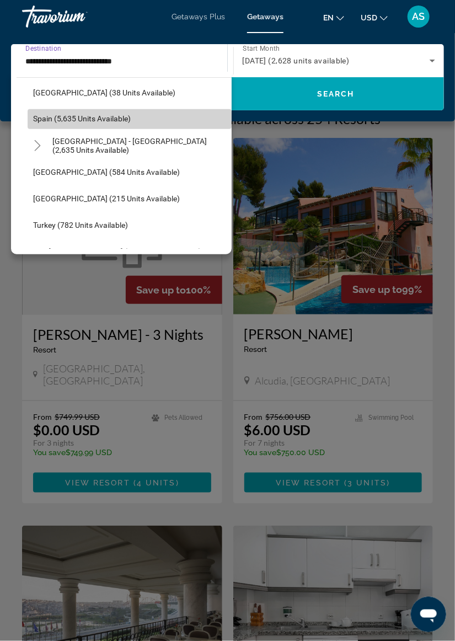
click at [109, 126] on span "Search widget" at bounding box center [130, 119] width 204 height 26
type input "**********"
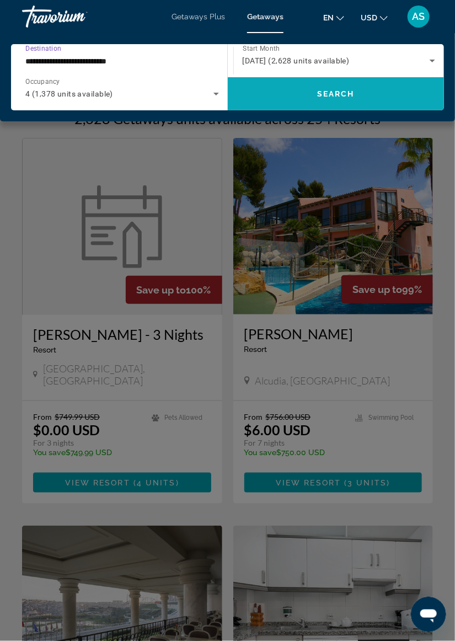
click at [349, 99] on span "Search widget" at bounding box center [336, 94] width 217 height 26
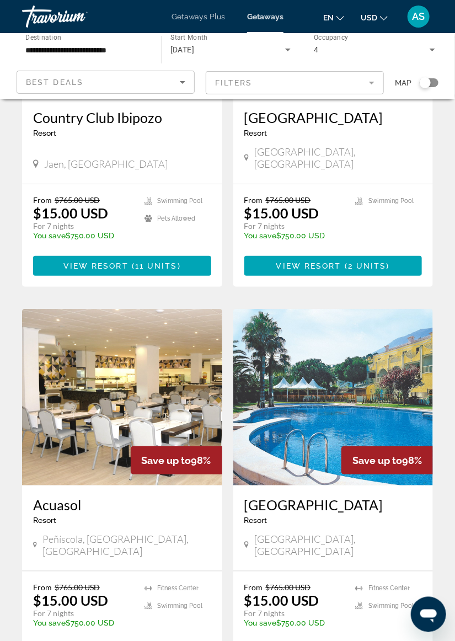
scroll to position [1031, 0]
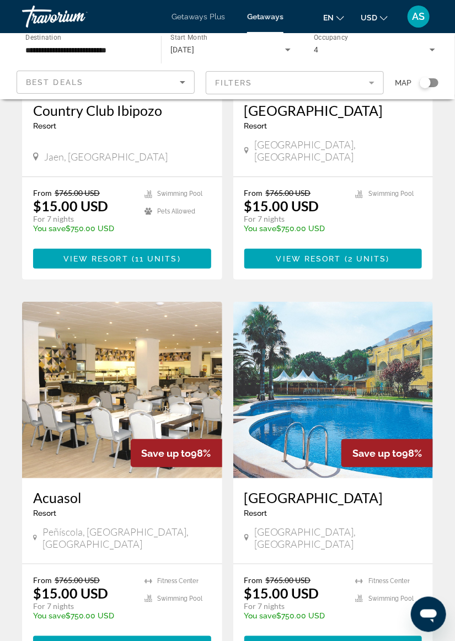
click at [374, 380] on img "Main content" at bounding box center [333, 390] width 200 height 177
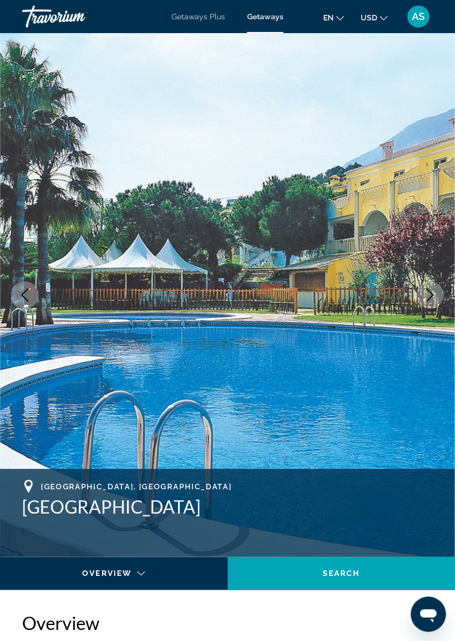
click at [434, 299] on icon "Next image" at bounding box center [430, 295] width 13 height 13
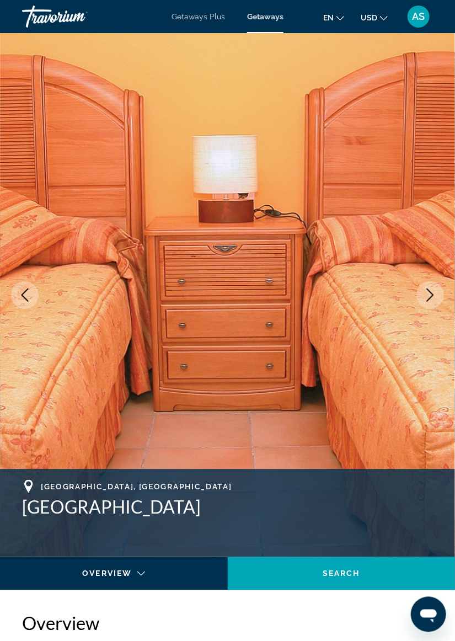
click at [435, 296] on icon "Next image" at bounding box center [430, 295] width 13 height 13
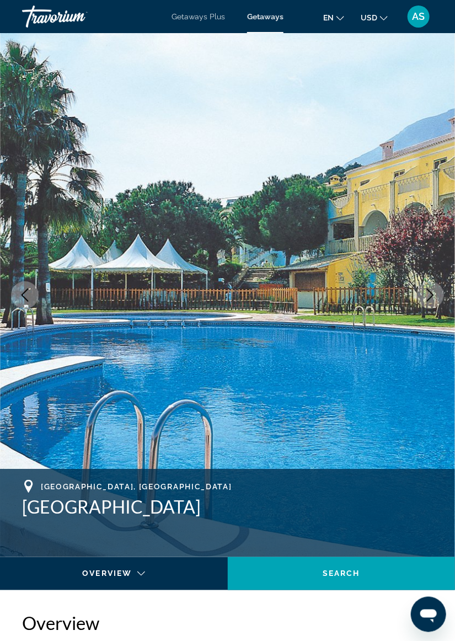
click at [436, 293] on icon "Next image" at bounding box center [430, 295] width 13 height 13
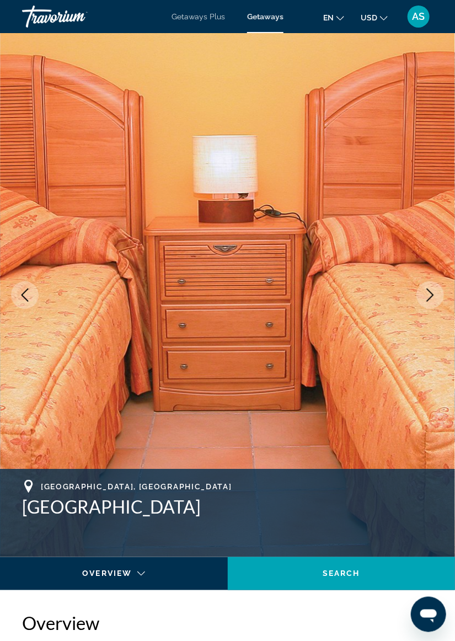
click at [436, 295] on icon "Next image" at bounding box center [430, 295] width 13 height 13
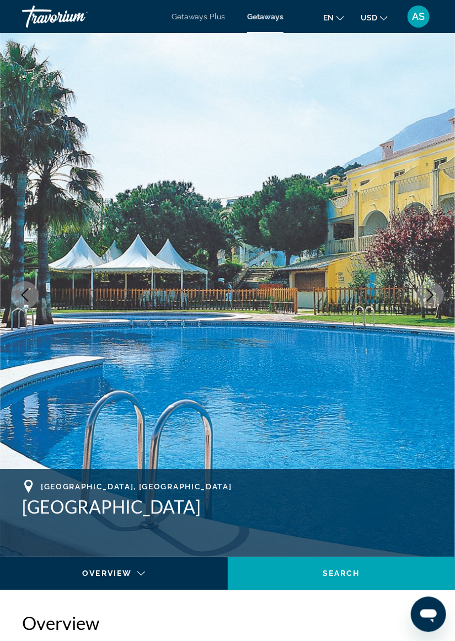
click at [436, 291] on icon "Next image" at bounding box center [430, 295] width 13 height 13
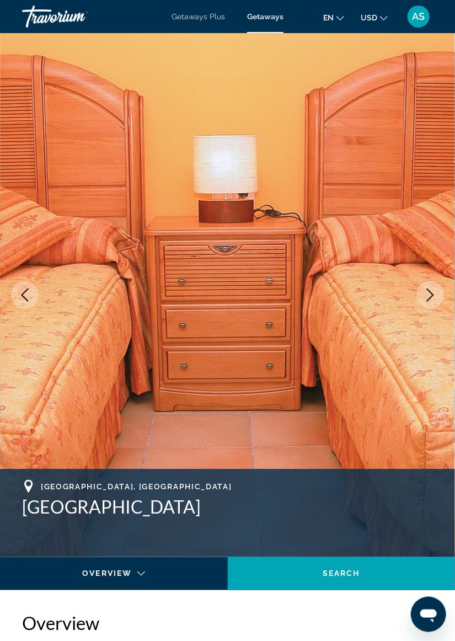
click at [435, 293] on icon "Next image" at bounding box center [430, 295] width 13 height 13
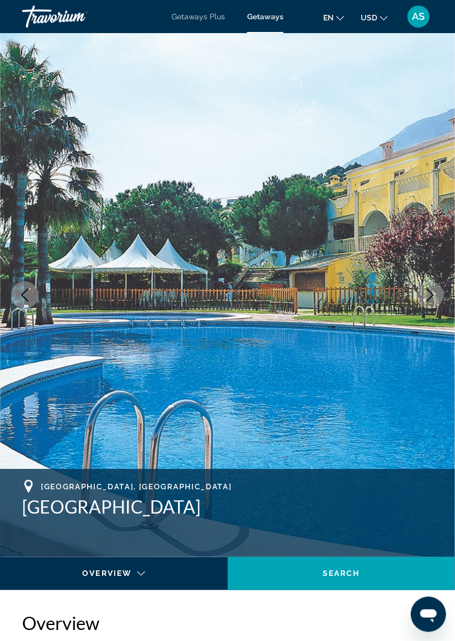
click at [436, 293] on icon "Next image" at bounding box center [430, 295] width 13 height 13
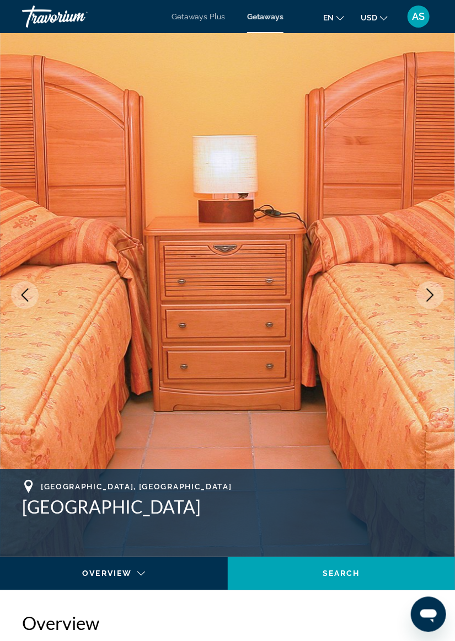
click at [434, 295] on icon "Next image" at bounding box center [430, 295] width 7 height 13
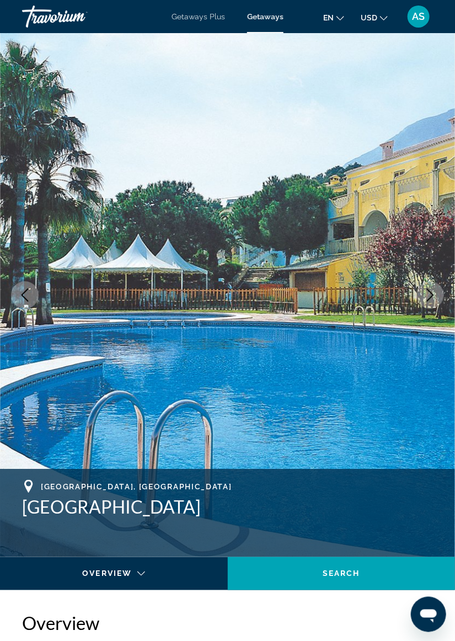
click at [433, 298] on icon "Next image" at bounding box center [430, 295] width 13 height 13
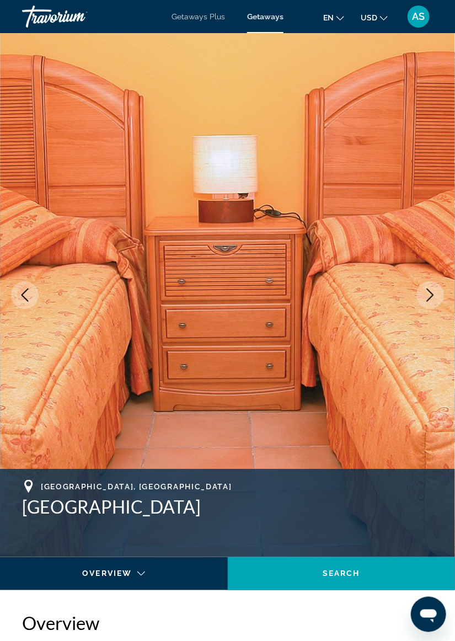
click at [434, 298] on icon "Next image" at bounding box center [430, 295] width 13 height 13
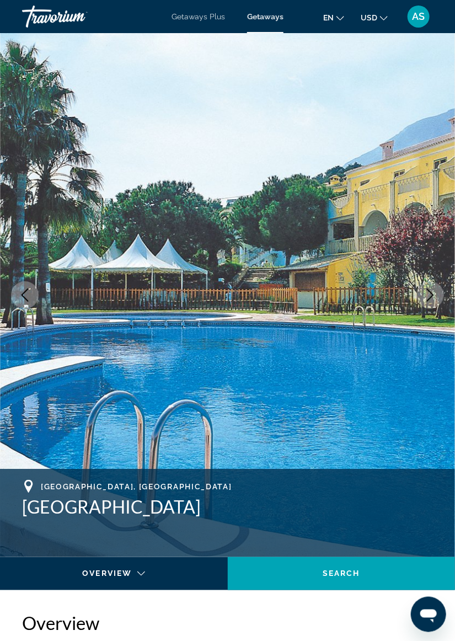
click at [434, 297] on icon "Next image" at bounding box center [430, 295] width 13 height 13
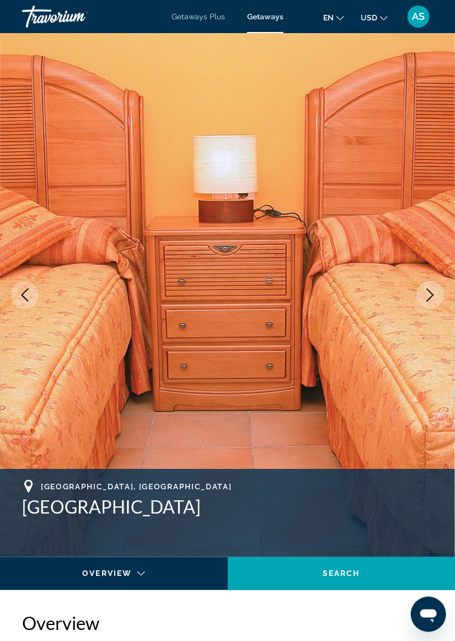
click at [434, 300] on icon "Next image" at bounding box center [430, 295] width 13 height 13
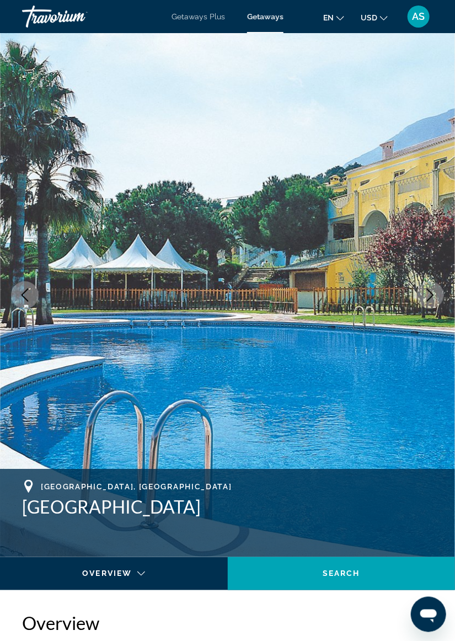
click at [435, 298] on icon "Next image" at bounding box center [430, 295] width 13 height 13
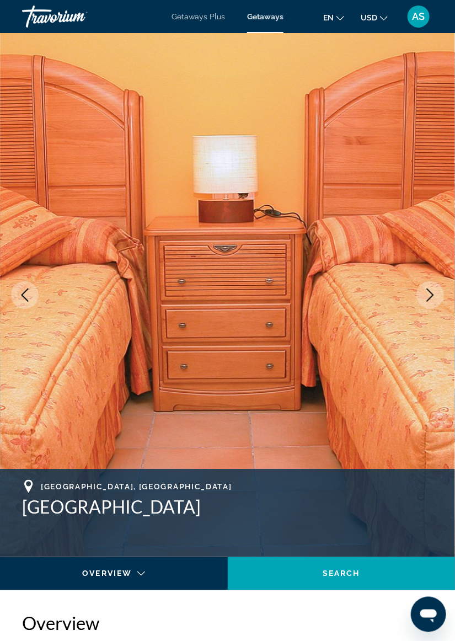
click at [434, 298] on icon "Next image" at bounding box center [430, 295] width 13 height 13
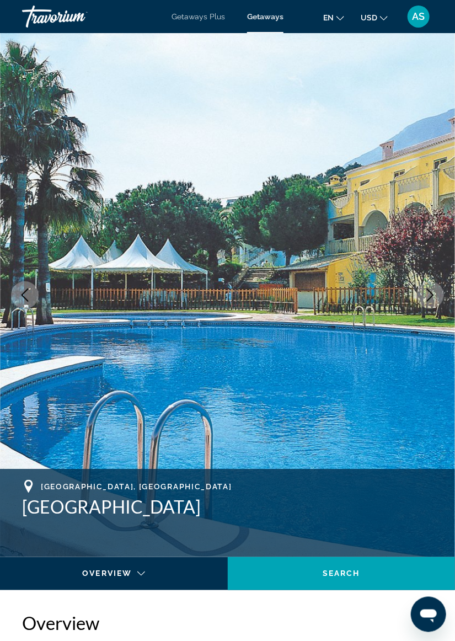
click at [432, 300] on icon "Next image" at bounding box center [430, 295] width 13 height 13
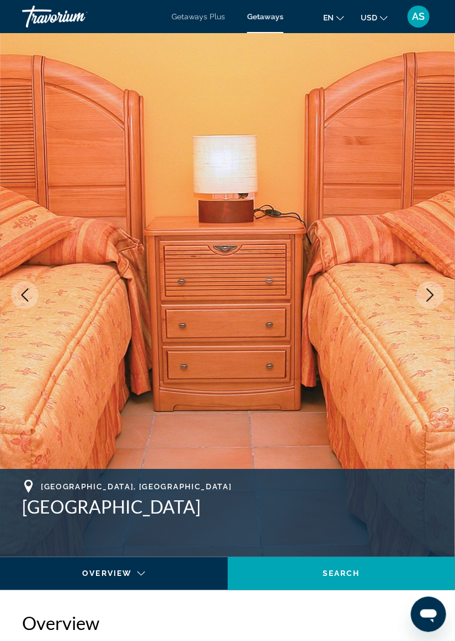
click at [435, 294] on icon "Next image" at bounding box center [430, 295] width 13 height 13
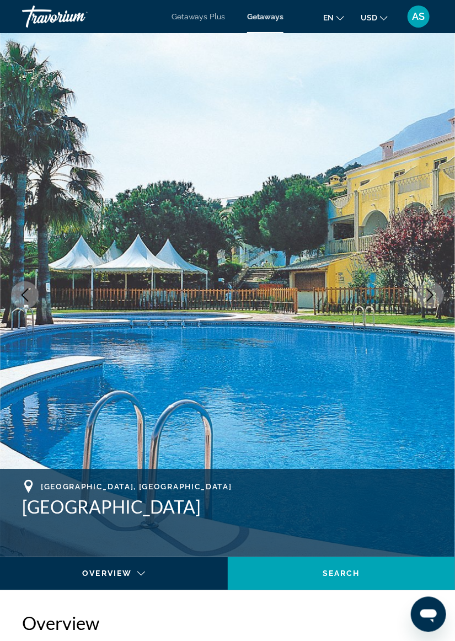
click at [432, 295] on icon "Next image" at bounding box center [430, 295] width 13 height 13
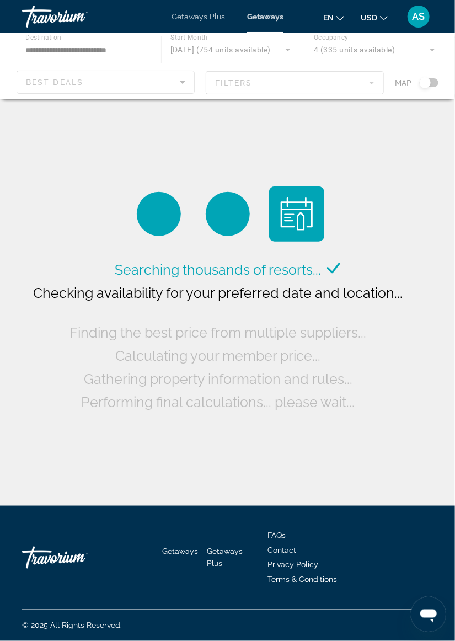
click at [247, 56] on div "Main content" at bounding box center [227, 66] width 455 height 66
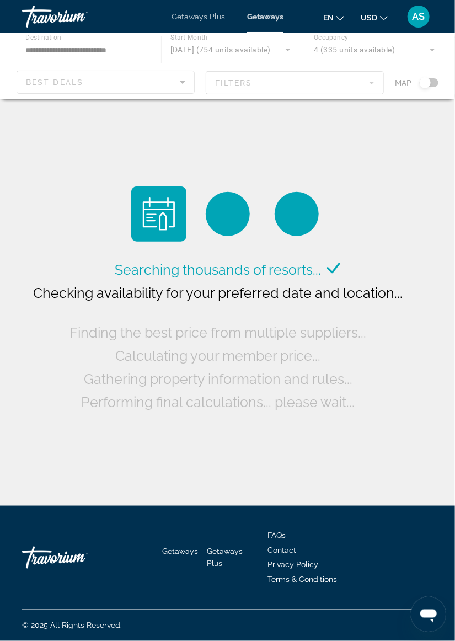
click at [246, 51] on div "Main content" at bounding box center [227, 66] width 455 height 66
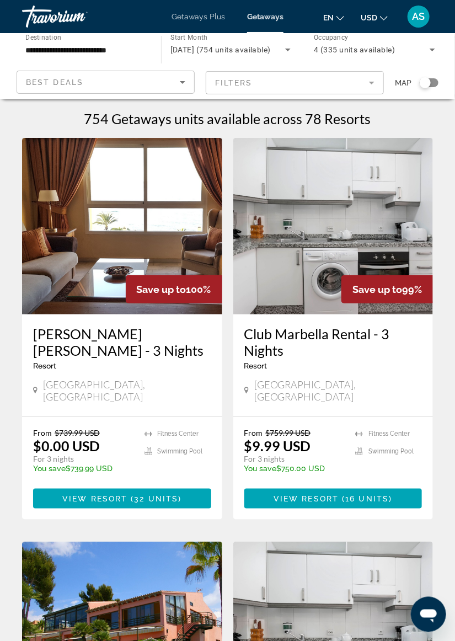
click at [258, 52] on span "December 2025 (754 units available)" at bounding box center [220, 49] width 100 height 9
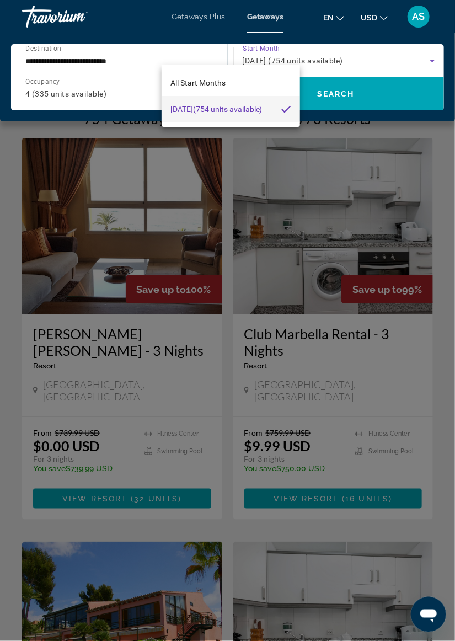
click at [286, 109] on mat-pseudo-checkbox at bounding box center [286, 109] width 10 height 10
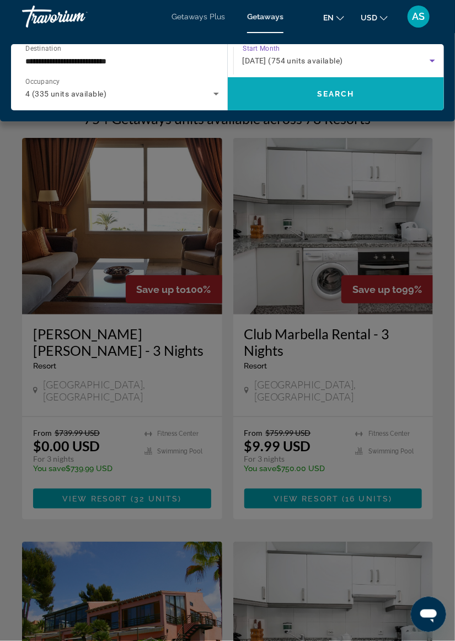
click at [363, 95] on span "Search widget" at bounding box center [336, 94] width 217 height 26
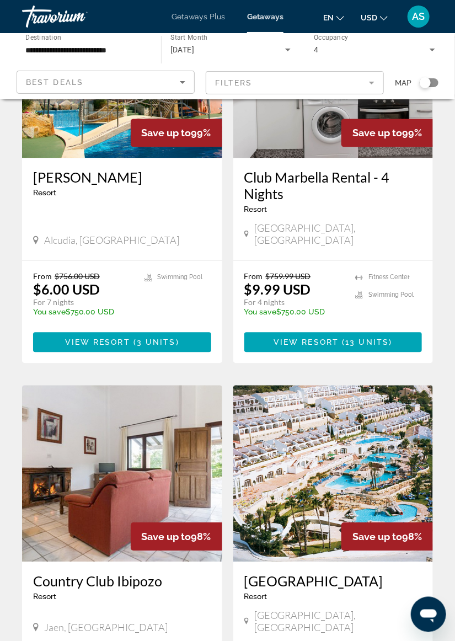
scroll to position [557, 0]
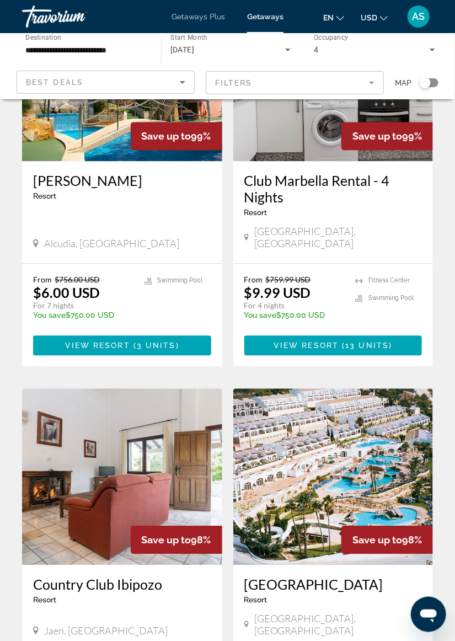
click at [393, 469] on img "Main content" at bounding box center [333, 476] width 200 height 177
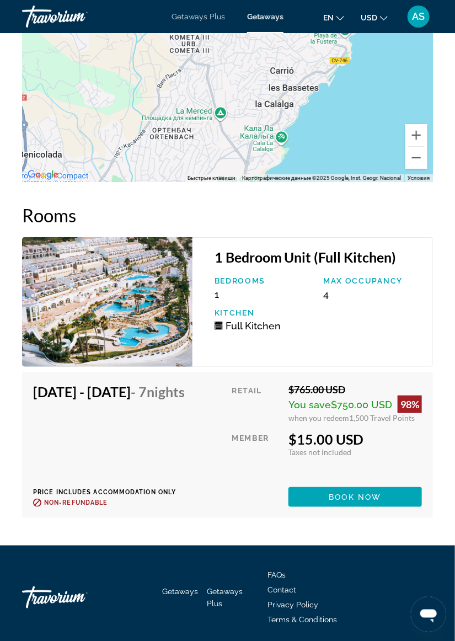
scroll to position [2134, 0]
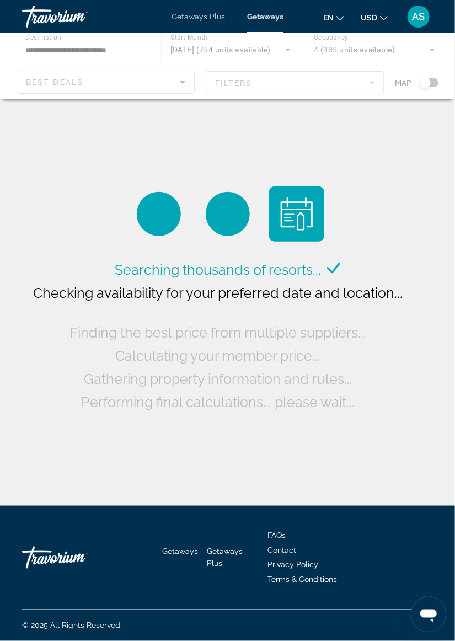
click at [232, 61] on div "Main content" at bounding box center [227, 66] width 455 height 66
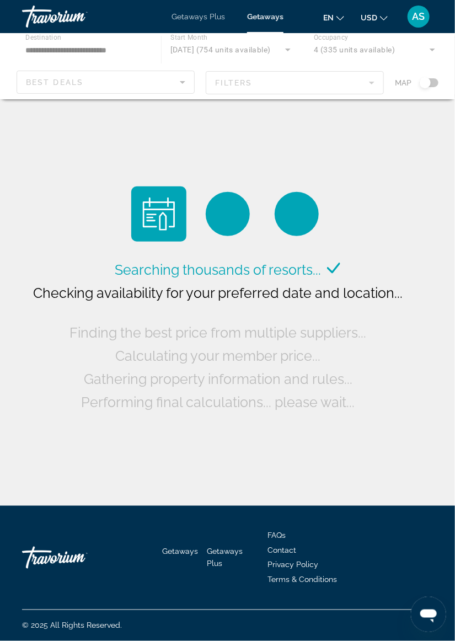
click at [239, 52] on div "Main content" at bounding box center [227, 66] width 455 height 66
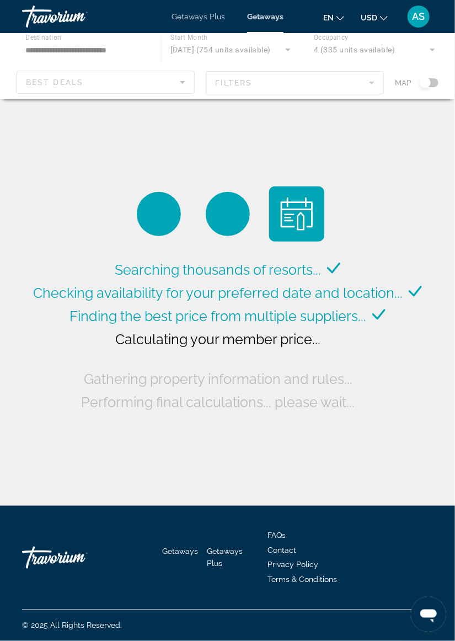
click at [255, 52] on div "Main content" at bounding box center [227, 66] width 455 height 66
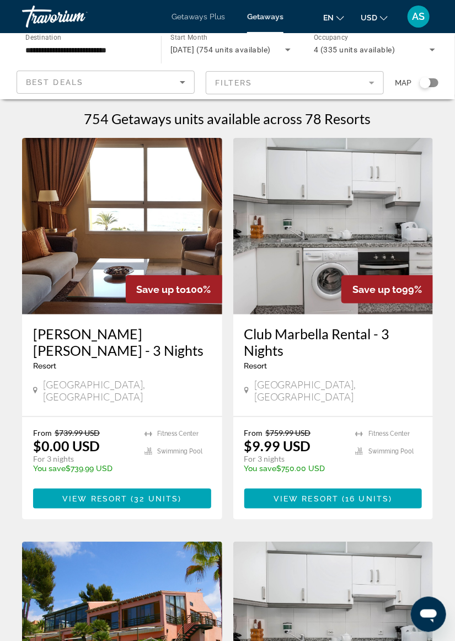
click at [250, 50] on span "December 2025 (754 units available)" at bounding box center [220, 49] width 100 height 9
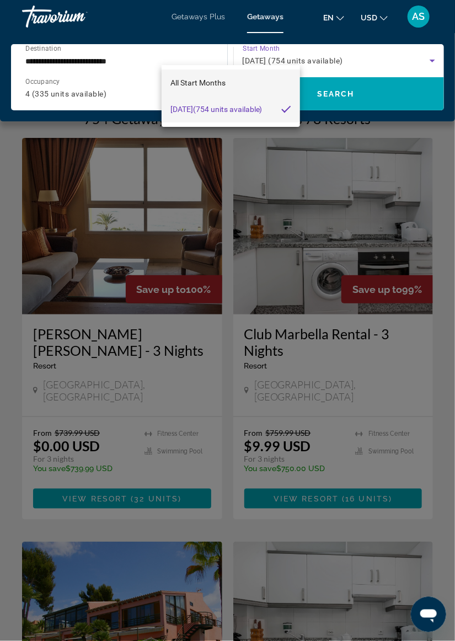
click at [212, 82] on span "All Start Months" at bounding box center [197, 82] width 55 height 9
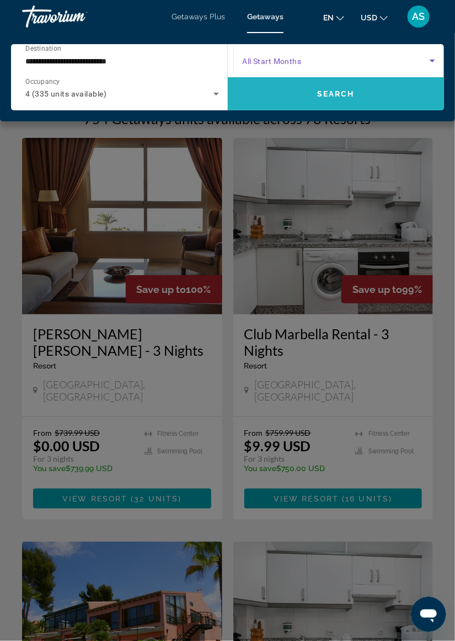
click at [367, 95] on span "Search widget" at bounding box center [336, 94] width 217 height 26
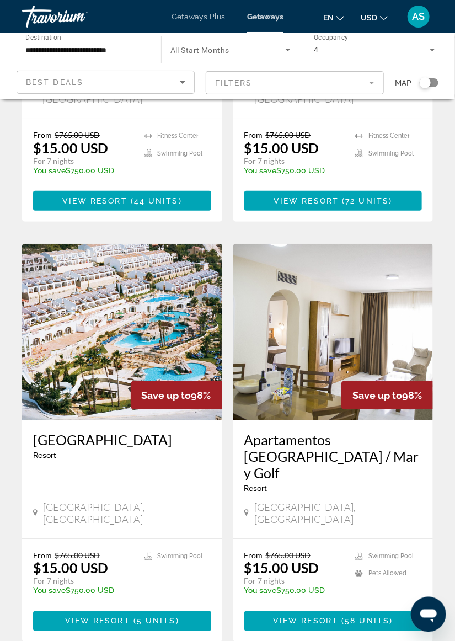
scroll to position [1090, 0]
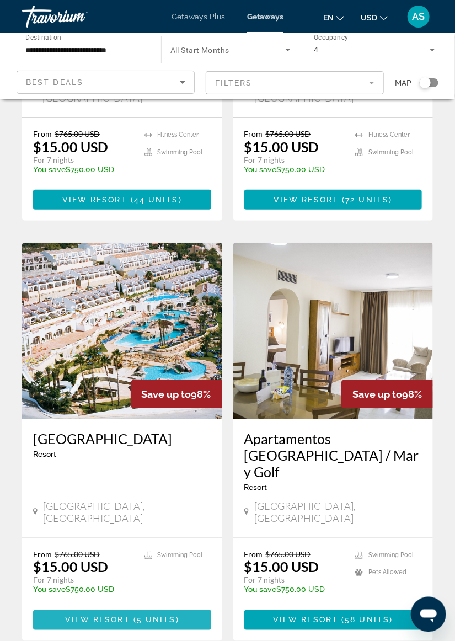
click at [175, 607] on span "Main content" at bounding box center [122, 620] width 178 height 26
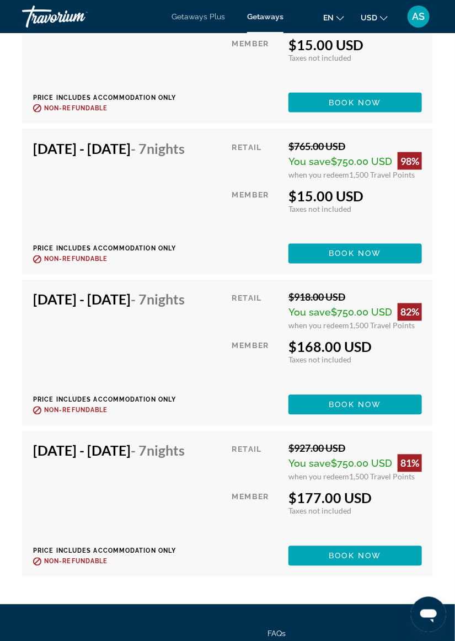
scroll to position [2523, 0]
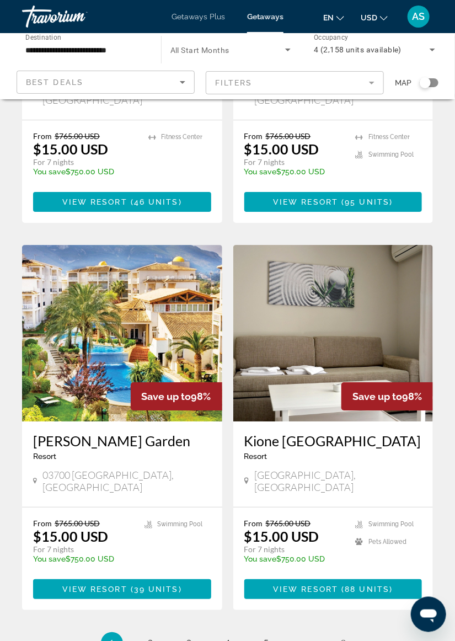
scroll to position [1896, 0]
click at [159, 263] on img "Main content" at bounding box center [122, 333] width 200 height 177
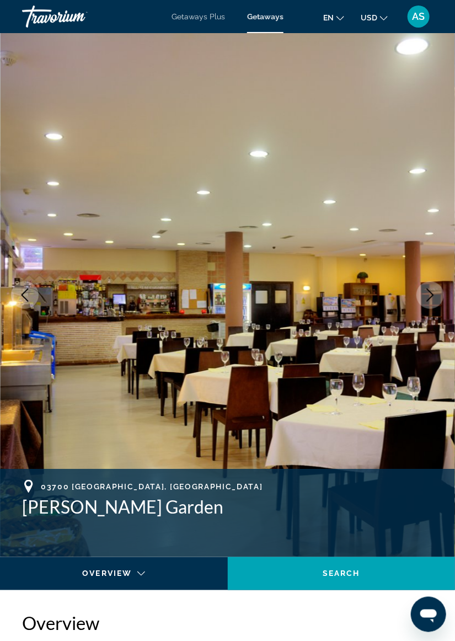
click at [433, 290] on icon "Next image" at bounding box center [430, 295] width 13 height 13
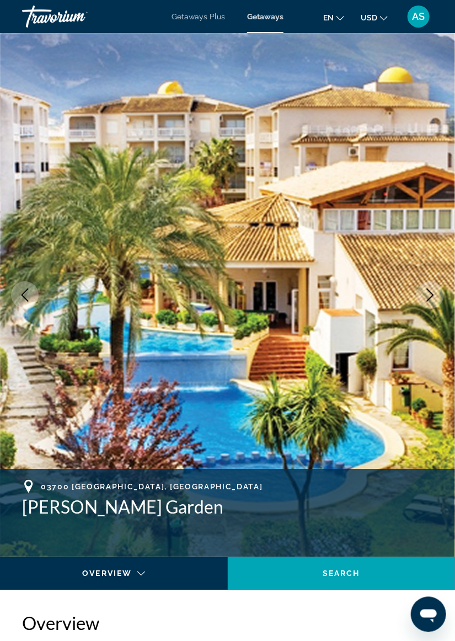
click at [436, 292] on icon "Next image" at bounding box center [430, 295] width 13 height 13
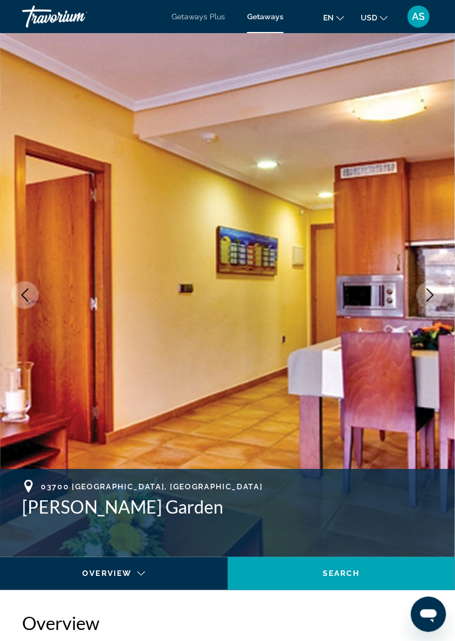
click at [434, 294] on icon "Next image" at bounding box center [430, 295] width 13 height 13
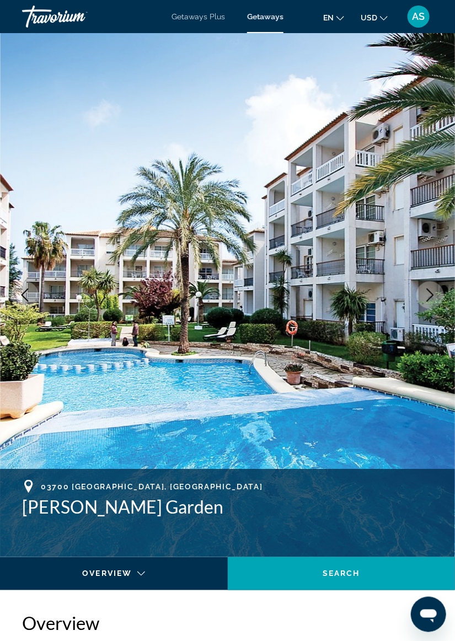
click at [430, 297] on icon "Next image" at bounding box center [430, 295] width 7 height 13
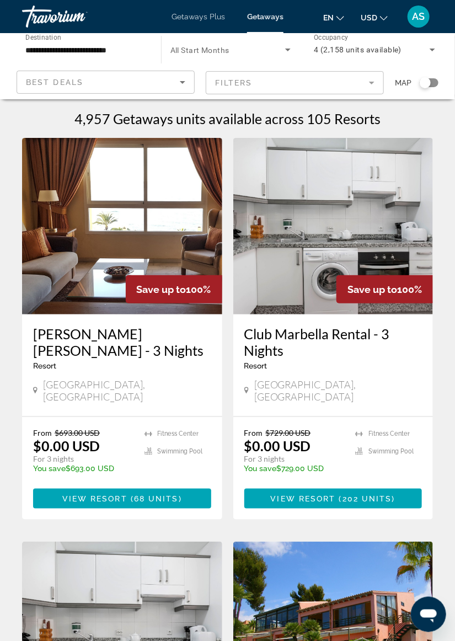
click at [118, 51] on input "**********" at bounding box center [85, 50] width 121 height 13
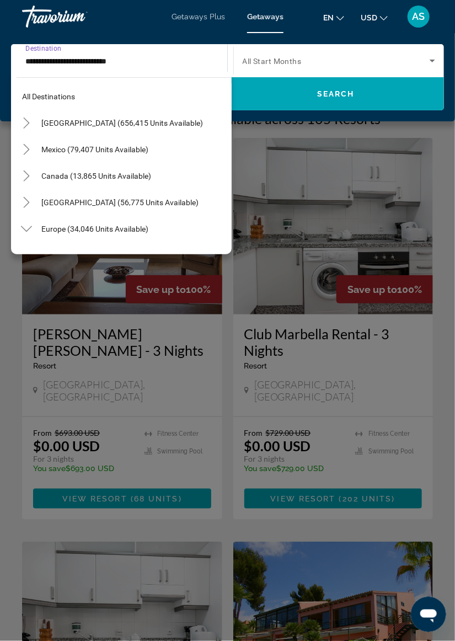
scroll to position [516, 0]
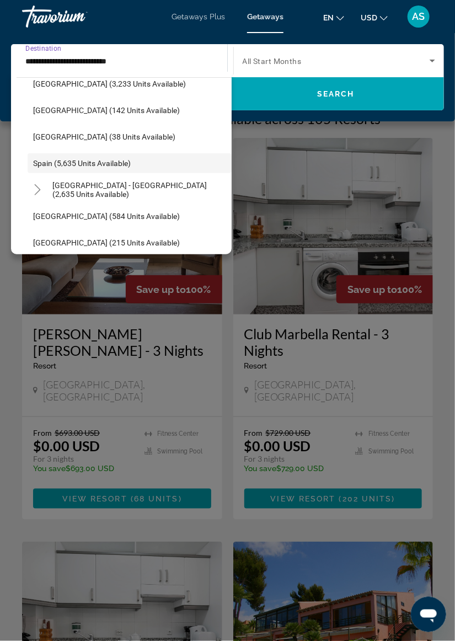
click at [342, 566] on div "Main content" at bounding box center [227, 320] width 455 height 641
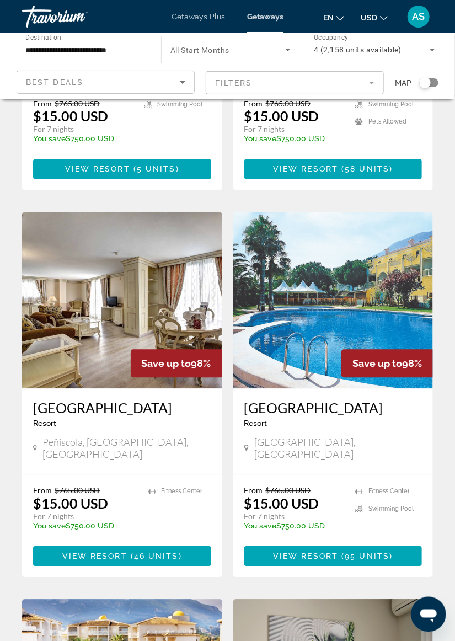
scroll to position [1543, 0]
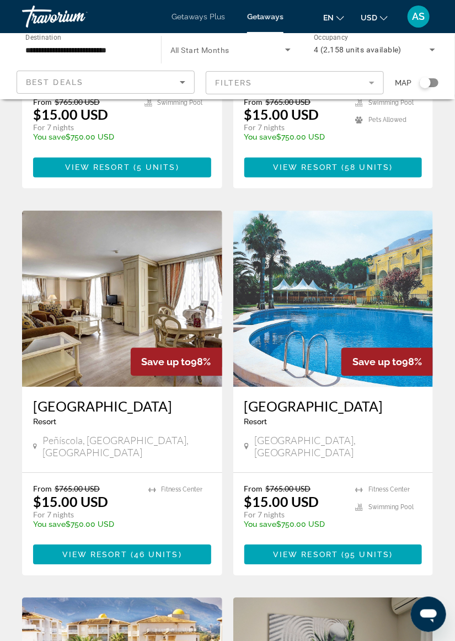
click at [141, 257] on img "Main content" at bounding box center [122, 299] width 200 height 177
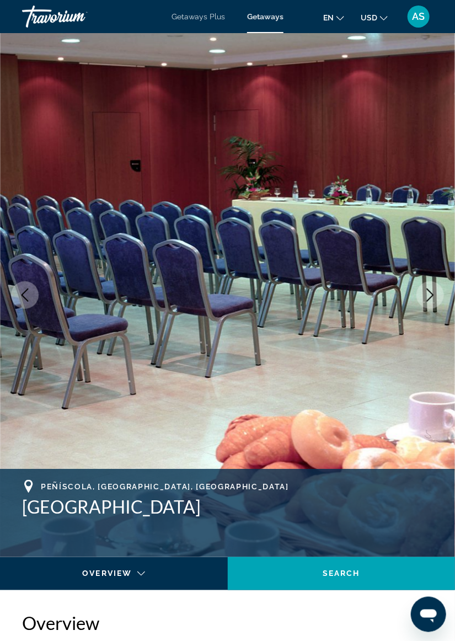
click at [434, 292] on icon "Next image" at bounding box center [430, 295] width 13 height 13
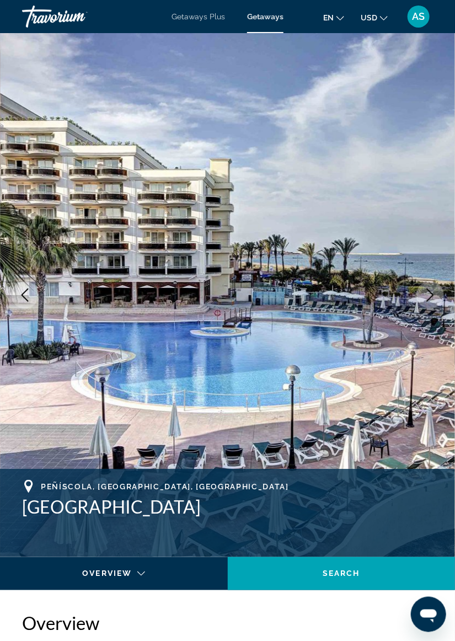
click at [426, 302] on button "Next image" at bounding box center [431, 295] width 28 height 28
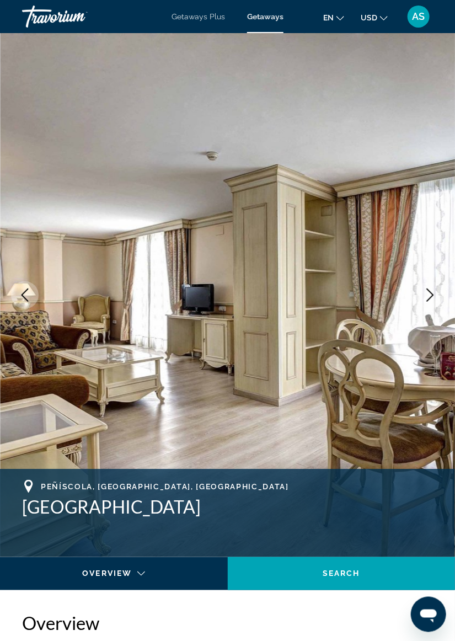
click at [427, 298] on icon "Next image" at bounding box center [430, 295] width 13 height 13
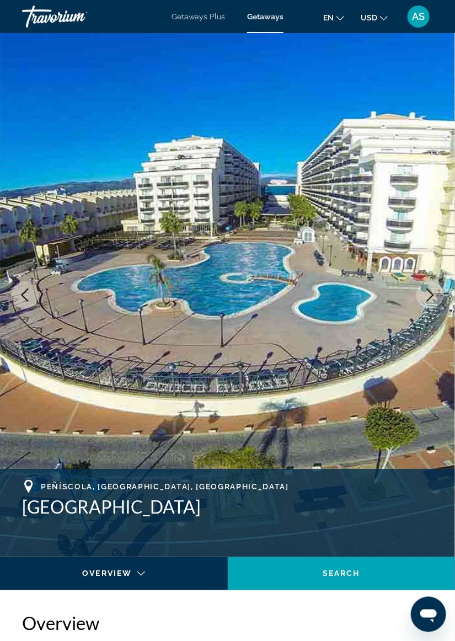
click at [424, 296] on icon "Next image" at bounding box center [430, 295] width 13 height 13
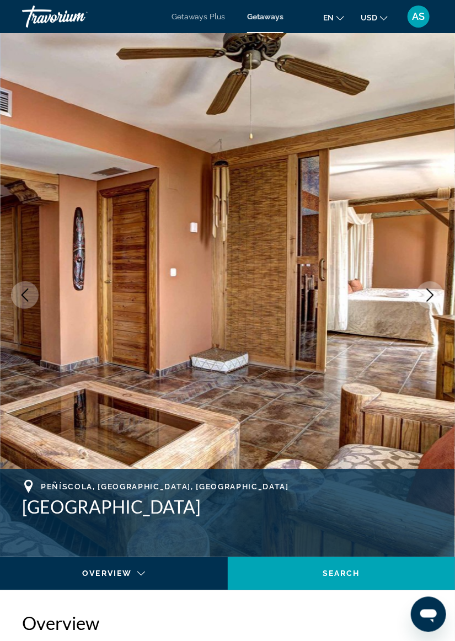
click at [419, 301] on button "Next image" at bounding box center [431, 295] width 28 height 28
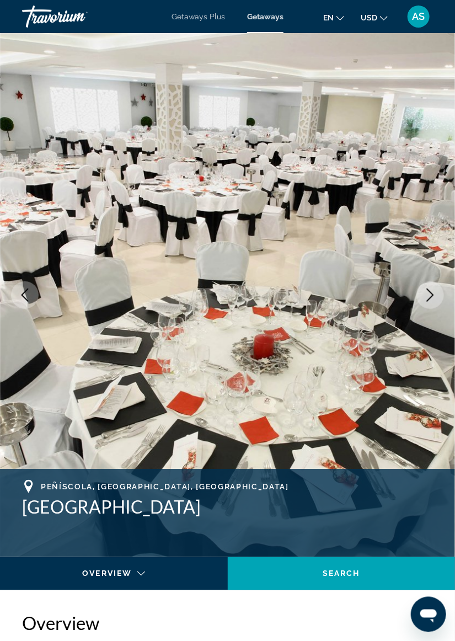
click at [418, 302] on img "Main content" at bounding box center [227, 295] width 455 height 524
click at [427, 296] on icon "Next image" at bounding box center [430, 295] width 13 height 13
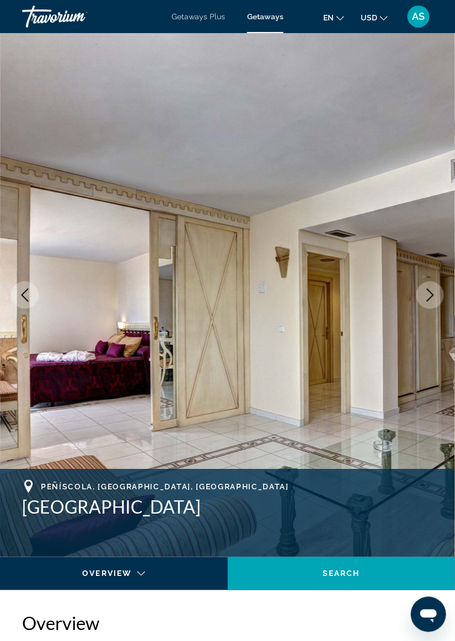
click at [427, 292] on icon "Next image" at bounding box center [430, 295] width 13 height 13
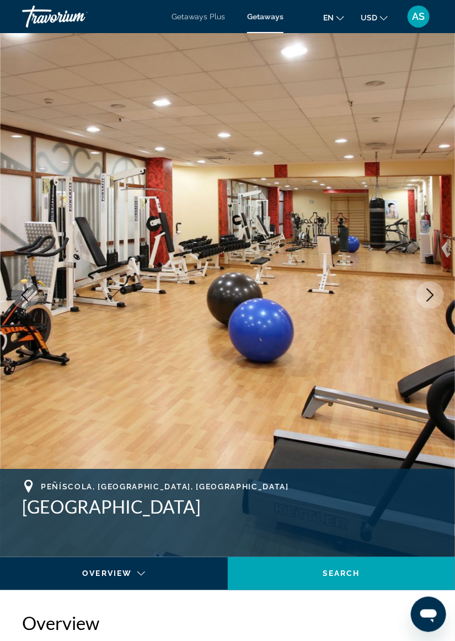
click at [426, 294] on icon "Next image" at bounding box center [430, 295] width 13 height 13
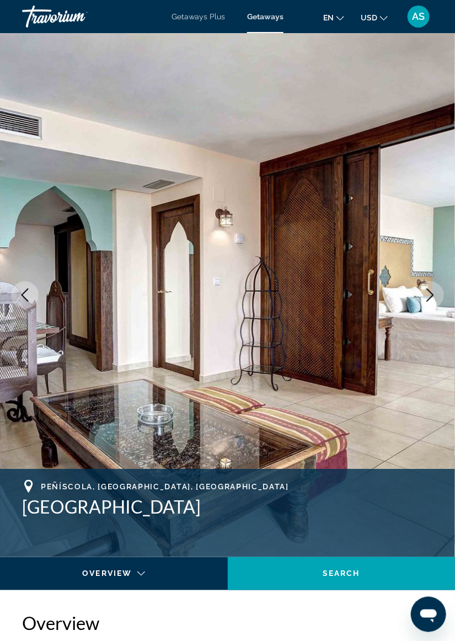
click at [424, 296] on icon "Next image" at bounding box center [430, 295] width 13 height 13
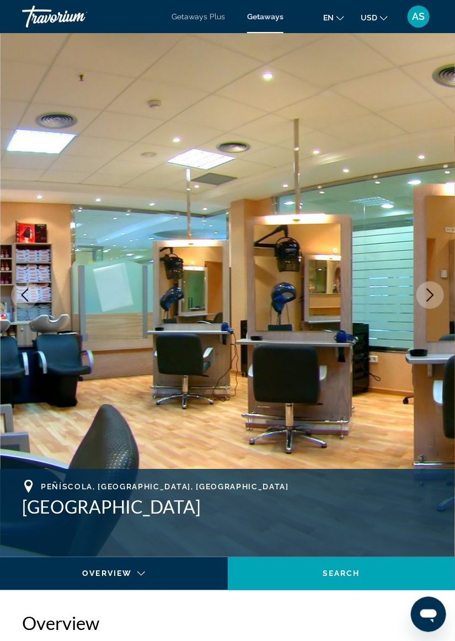
click at [425, 294] on icon "Next image" at bounding box center [430, 295] width 13 height 13
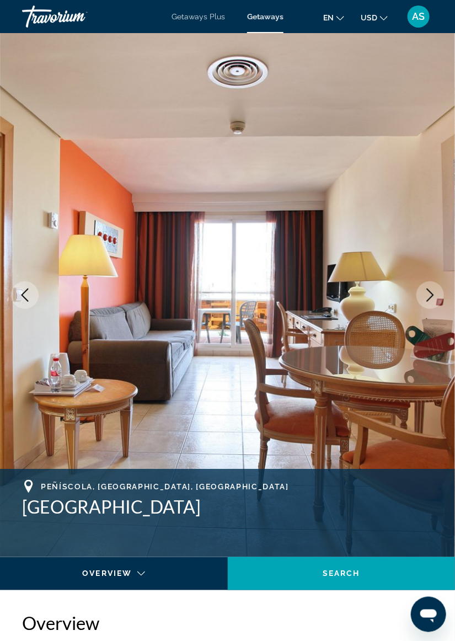
click at [428, 294] on icon "Next image" at bounding box center [430, 295] width 13 height 13
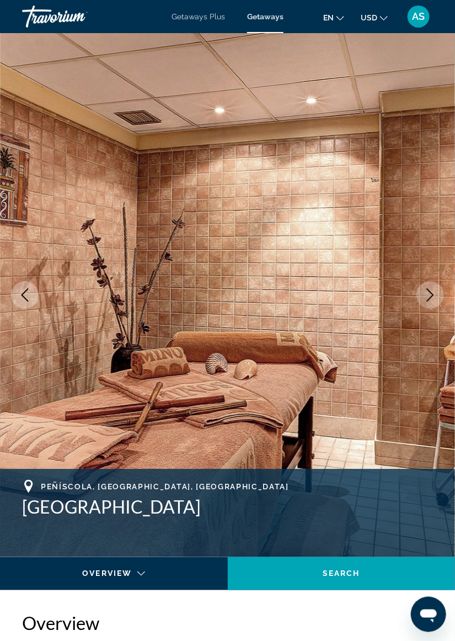
click at [419, 304] on img "Main content" at bounding box center [227, 295] width 455 height 524
click at [425, 306] on button "Next image" at bounding box center [431, 295] width 28 height 28
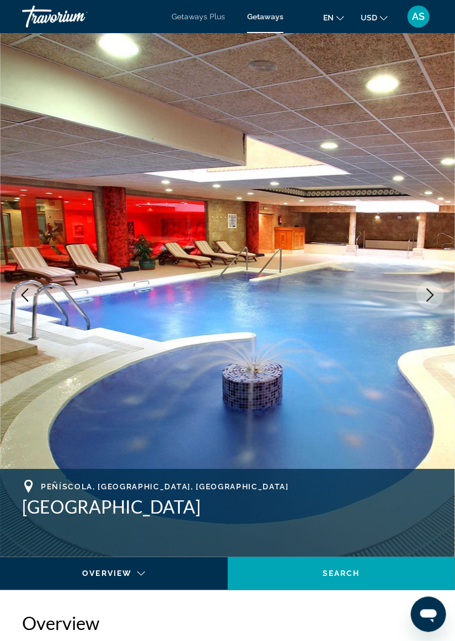
click at [427, 295] on icon "Next image" at bounding box center [430, 295] width 13 height 13
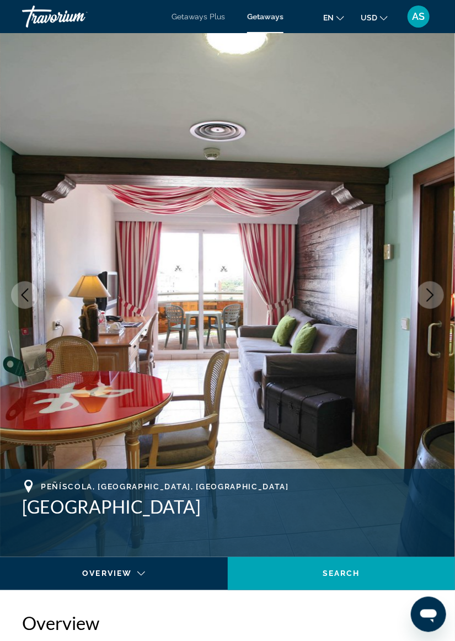
click at [423, 302] on button "Next image" at bounding box center [431, 295] width 28 height 28
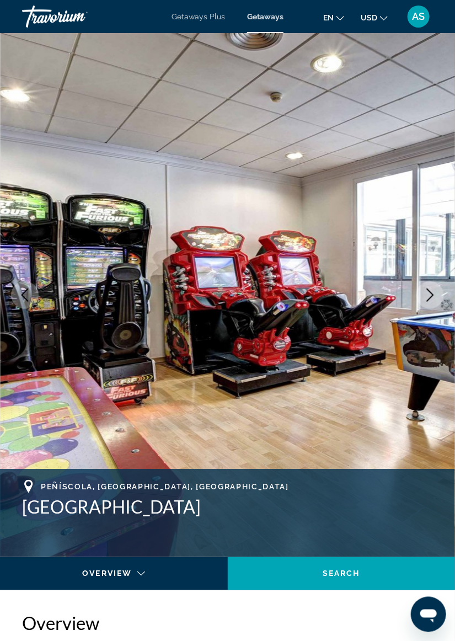
click at [428, 303] on button "Next image" at bounding box center [431, 295] width 28 height 28
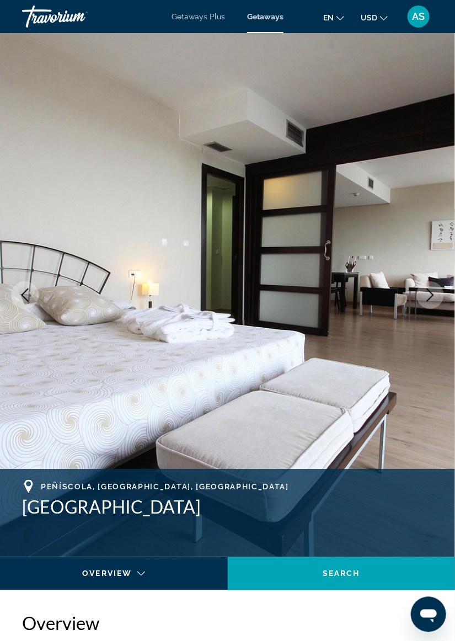
click at [428, 295] on icon "Next image" at bounding box center [430, 295] width 13 height 13
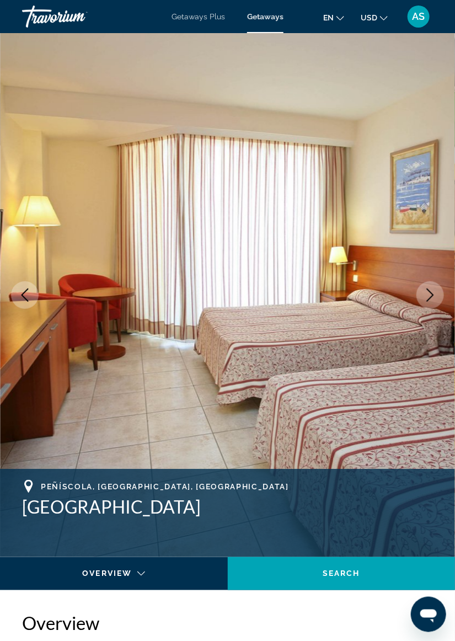
click at [424, 293] on icon "Next image" at bounding box center [430, 295] width 13 height 13
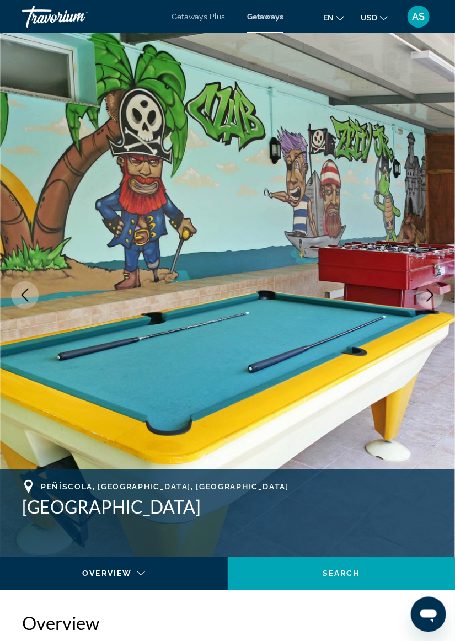
click at [423, 297] on button "Next image" at bounding box center [431, 295] width 28 height 28
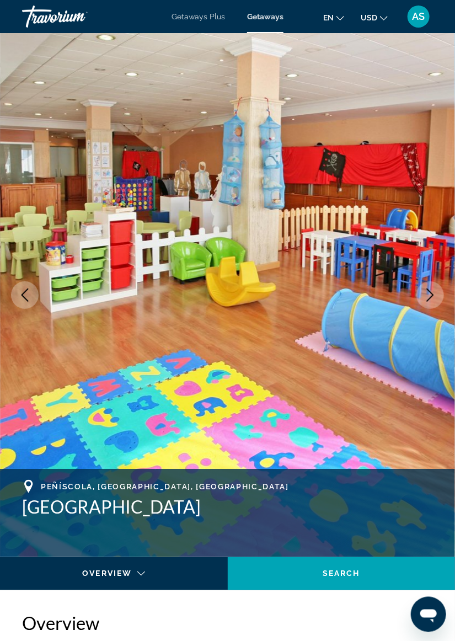
click at [434, 292] on icon "Next image" at bounding box center [430, 295] width 13 height 13
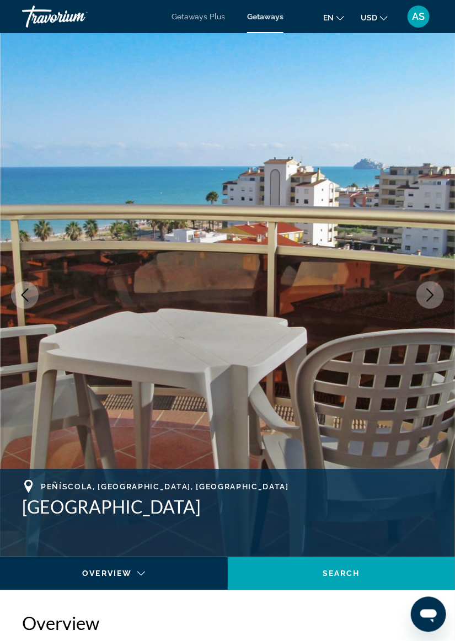
click at [429, 295] on icon "Next image" at bounding box center [430, 295] width 13 height 13
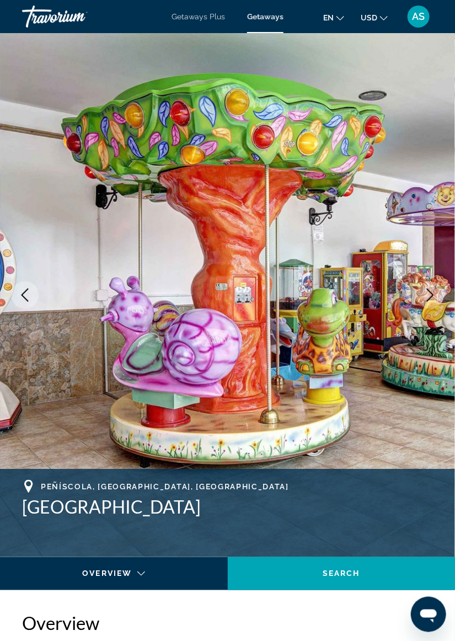
click at [427, 294] on icon "Next image" at bounding box center [430, 295] width 13 height 13
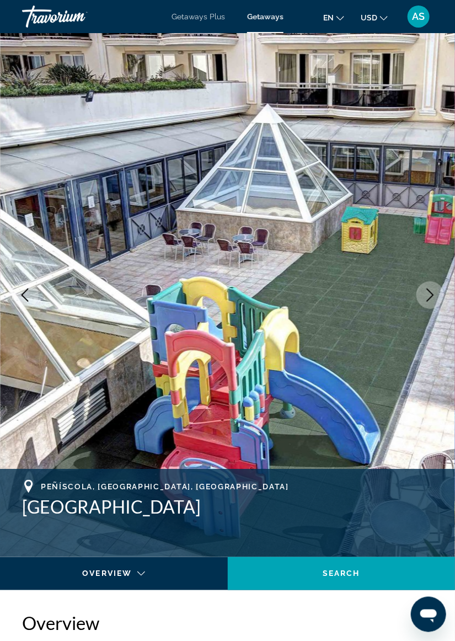
click at [434, 287] on button "Next image" at bounding box center [431, 295] width 28 height 28
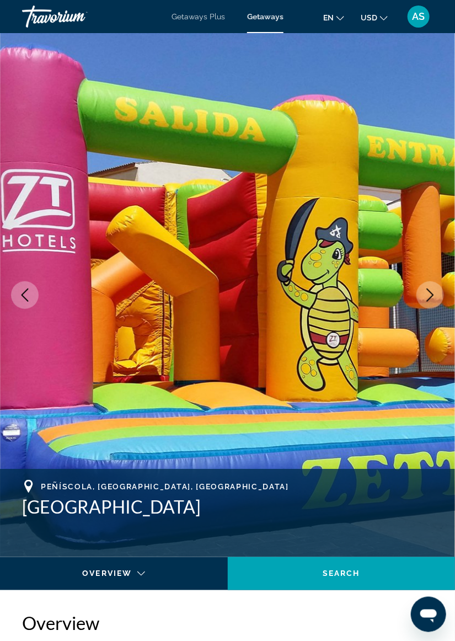
click at [435, 286] on button "Next image" at bounding box center [431, 295] width 28 height 28
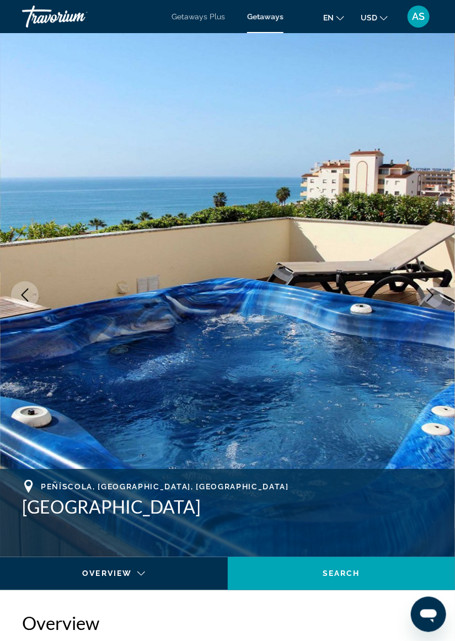
click at [432, 289] on icon "Next image" at bounding box center [430, 295] width 13 height 13
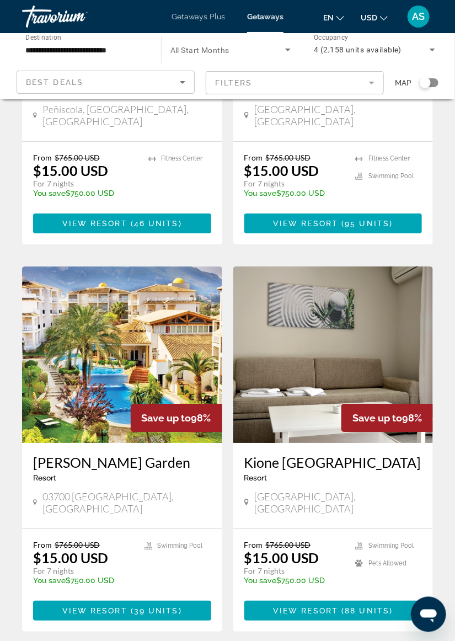
scroll to position [1930, 0]
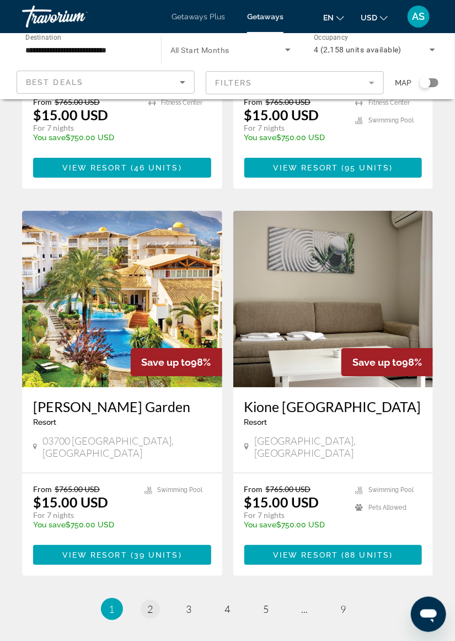
click at [153, 600] on link "page 2" at bounding box center [150, 609] width 19 height 19
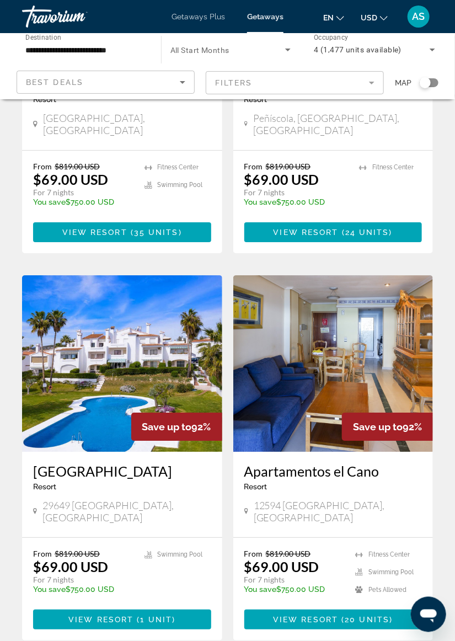
scroll to position [1862, 0]
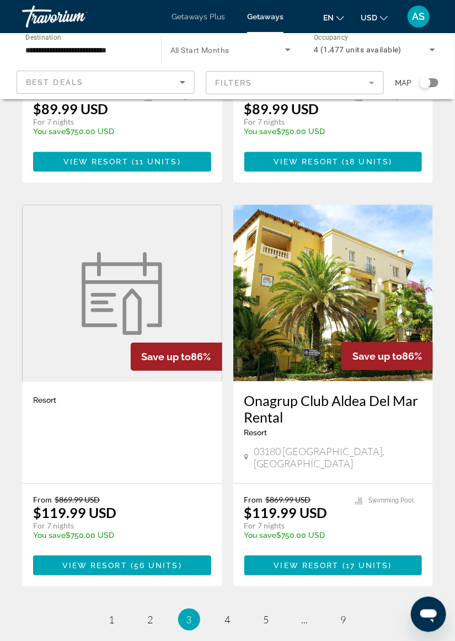
scroll to position [1931, 0]
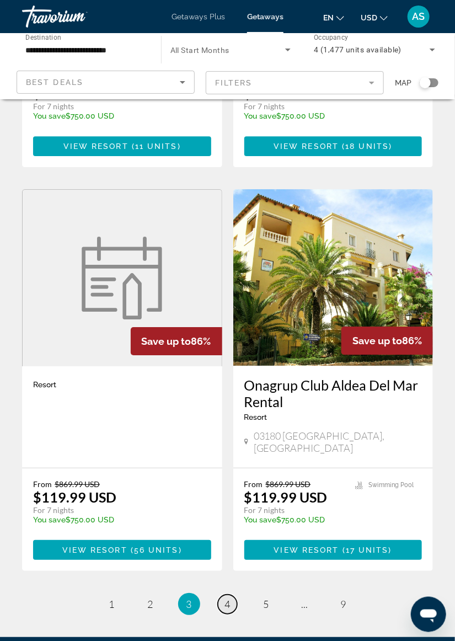
click at [226, 595] on link "page 4" at bounding box center [227, 604] width 19 height 19
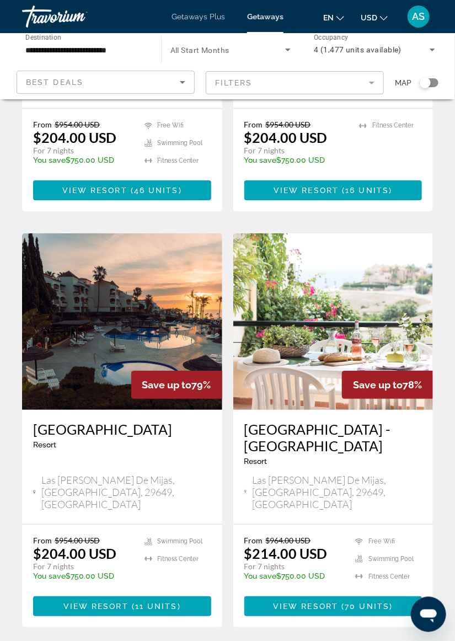
scroll to position [1983, 0]
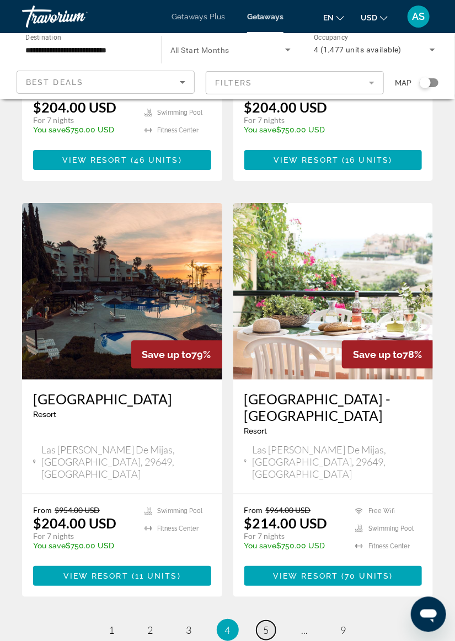
click at [266, 621] on link "page 5" at bounding box center [266, 630] width 19 height 19
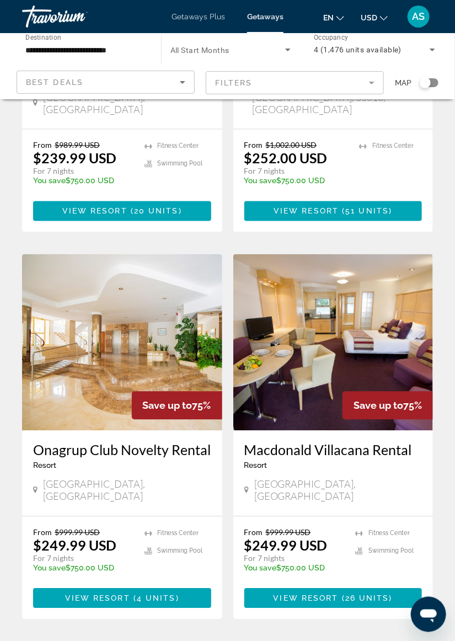
scroll to position [1523, 0]
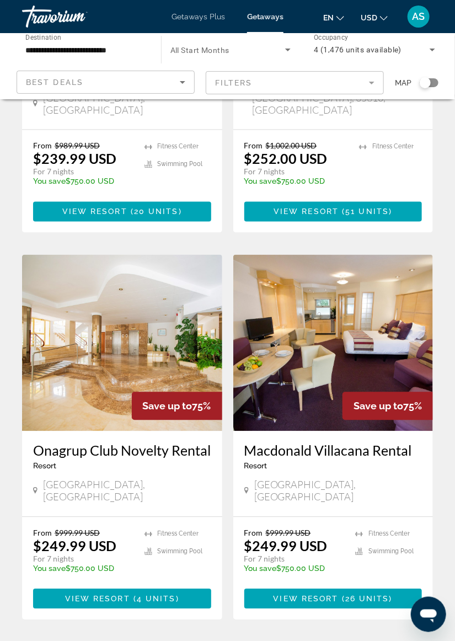
click at [151, 268] on img "Main content" at bounding box center [122, 343] width 200 height 177
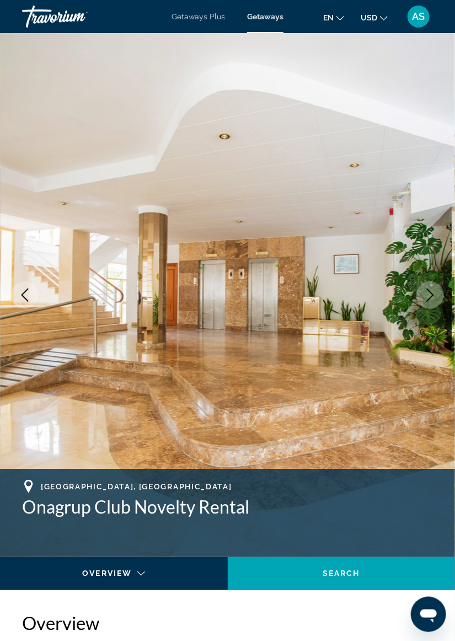
click at [430, 301] on icon "Next image" at bounding box center [430, 295] width 13 height 13
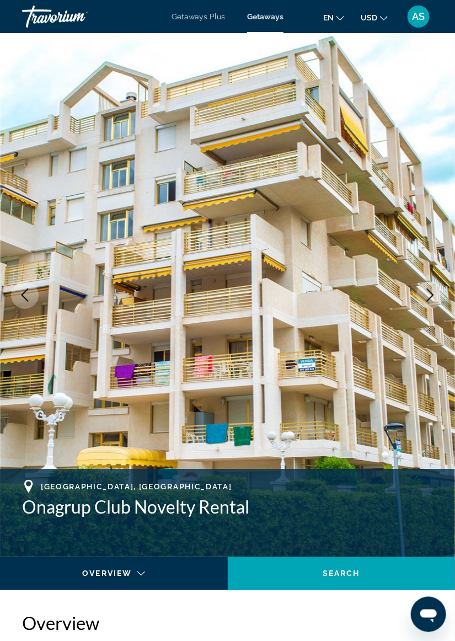
click at [433, 296] on icon "Next image" at bounding box center [430, 295] width 13 height 13
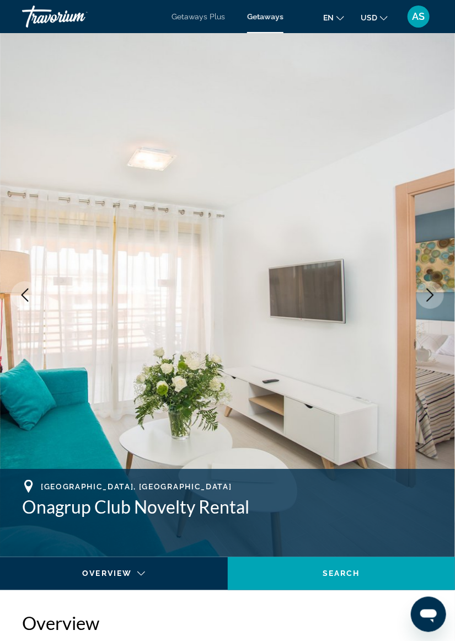
click at [431, 303] on button "Next image" at bounding box center [431, 295] width 28 height 28
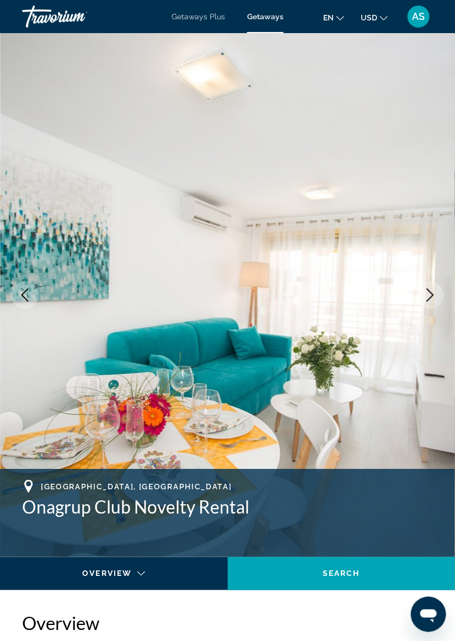
click at [430, 303] on button "Next image" at bounding box center [431, 295] width 28 height 28
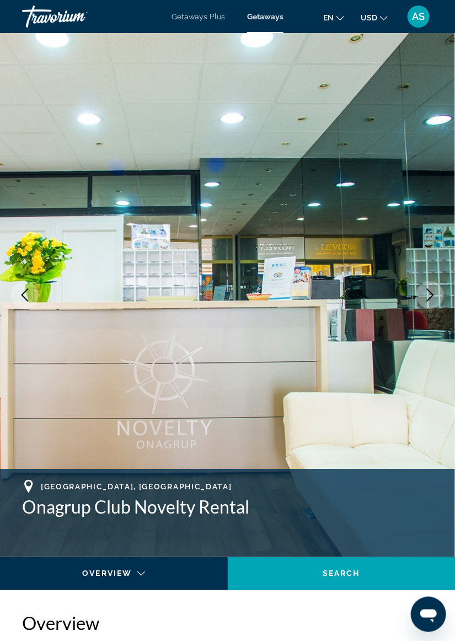
click at [431, 305] on button "Next image" at bounding box center [431, 295] width 28 height 28
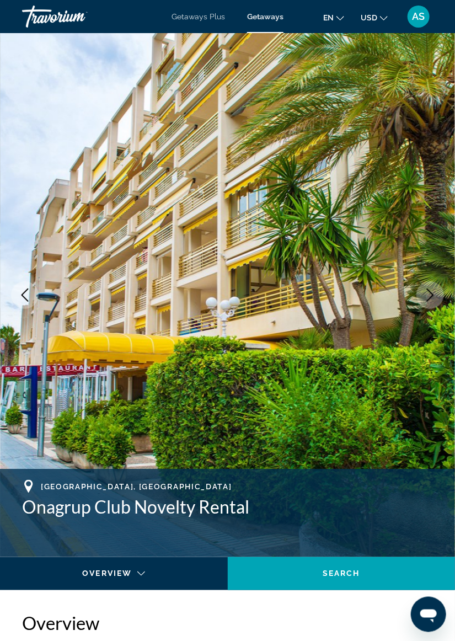
click at [427, 308] on button "Next image" at bounding box center [431, 295] width 28 height 28
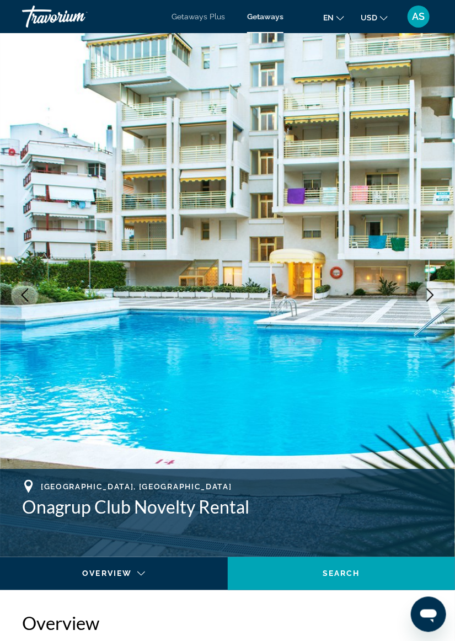
click at [430, 307] on button "Next image" at bounding box center [431, 295] width 28 height 28
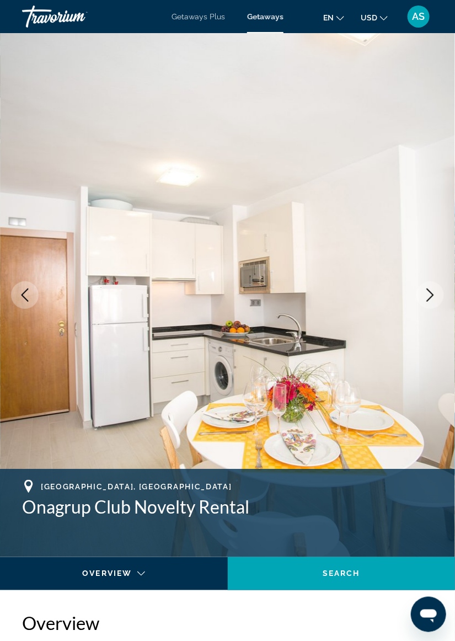
click at [428, 311] on img "Main content" at bounding box center [227, 295] width 455 height 524
click at [430, 309] on img "Main content" at bounding box center [227, 295] width 455 height 524
click at [430, 301] on icon "Next image" at bounding box center [430, 295] width 13 height 13
